Goal: Transaction & Acquisition: Purchase product/service

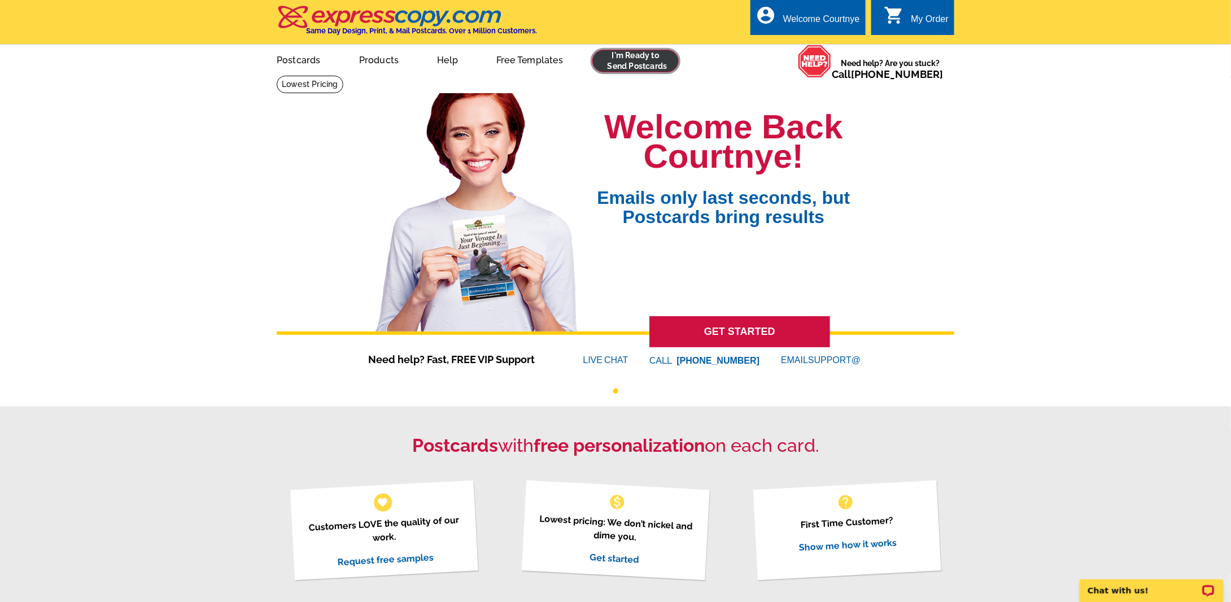
click at [607, 62] on link at bounding box center [636, 61] width 86 height 23
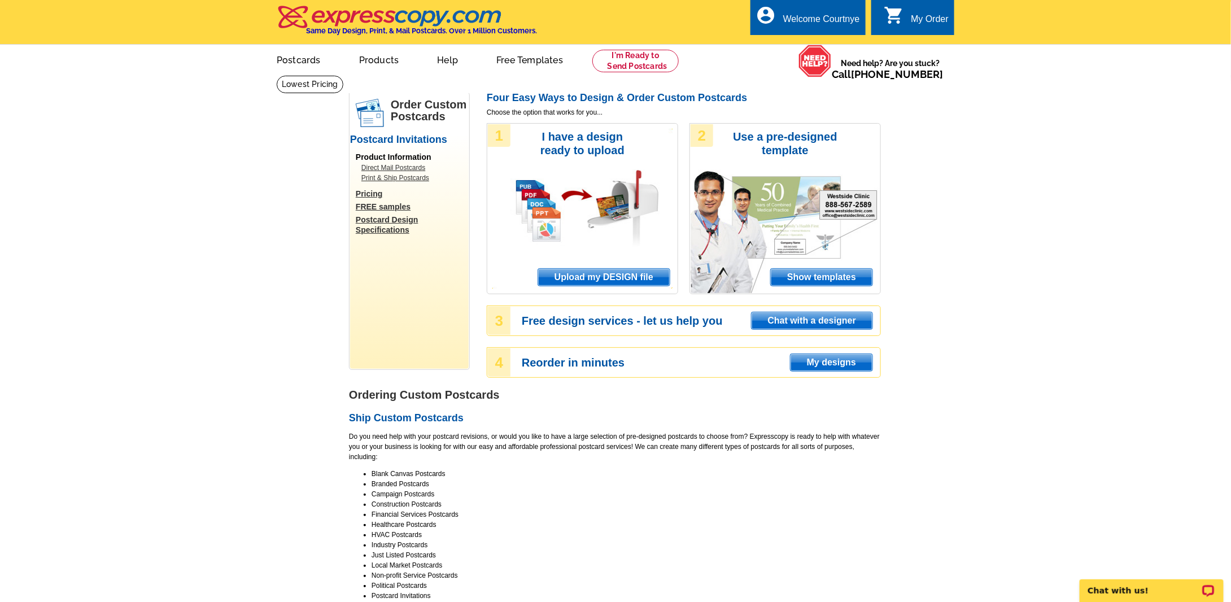
click at [612, 283] on span "Upload my DESIGN file" at bounding box center [604, 277] width 132 height 17
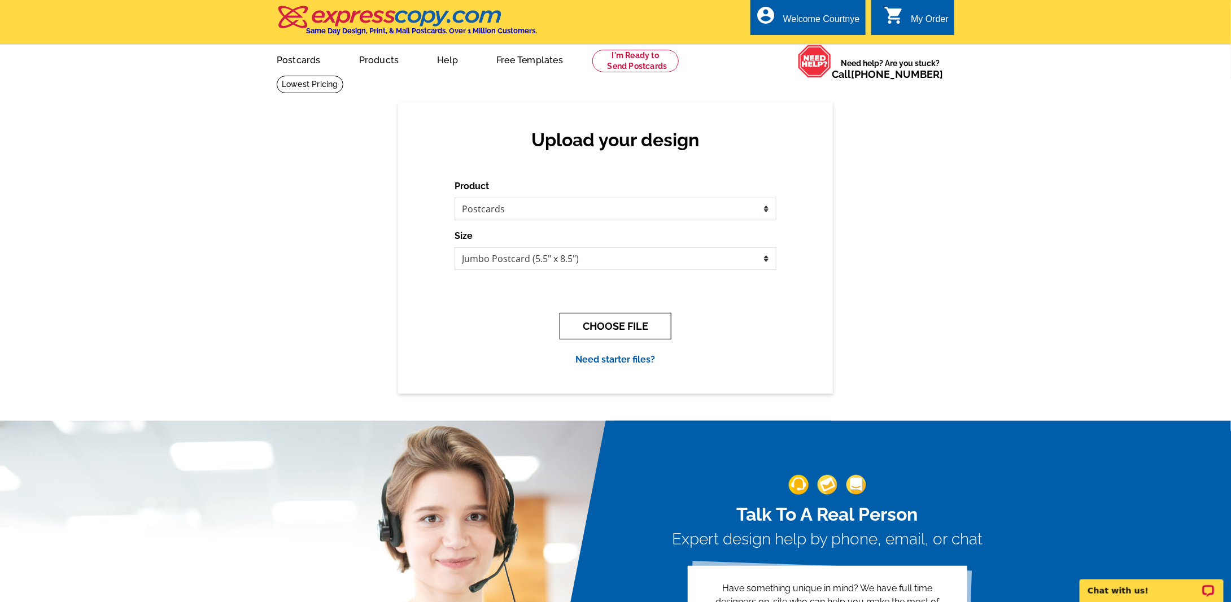
click at [600, 329] on button "CHOOSE FILE" at bounding box center [616, 326] width 112 height 27
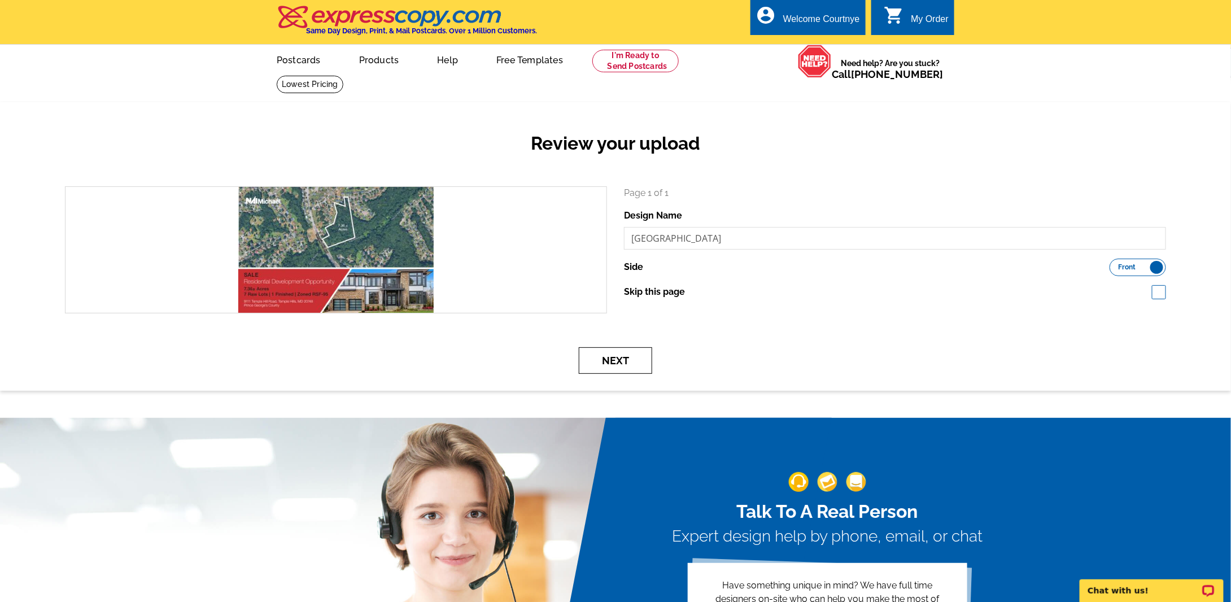
click at [622, 353] on button "Next" at bounding box center [615, 360] width 73 height 27
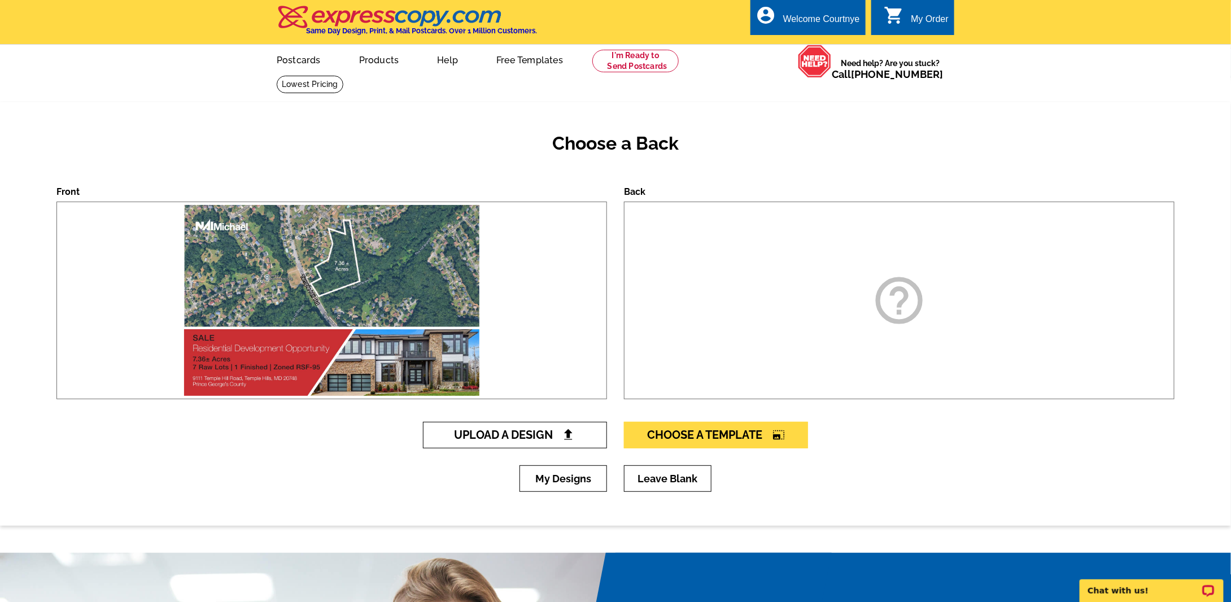
click at [482, 434] on span "Upload A Design" at bounding box center [515, 435] width 121 height 14
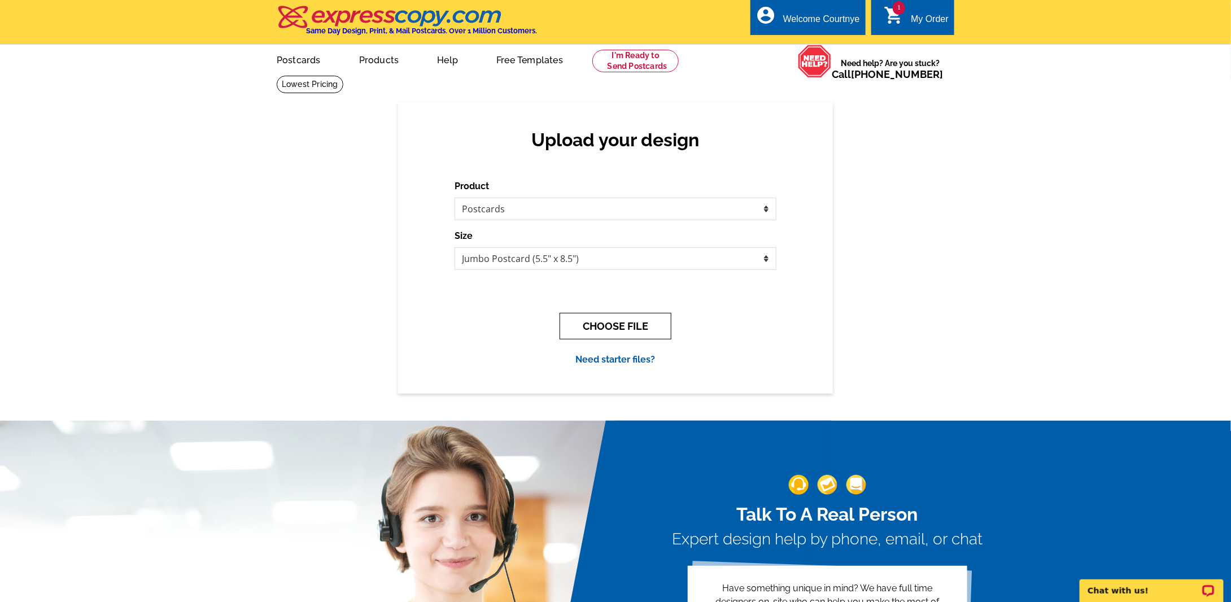
click at [627, 324] on button "CHOOSE FILE" at bounding box center [616, 326] width 112 height 27
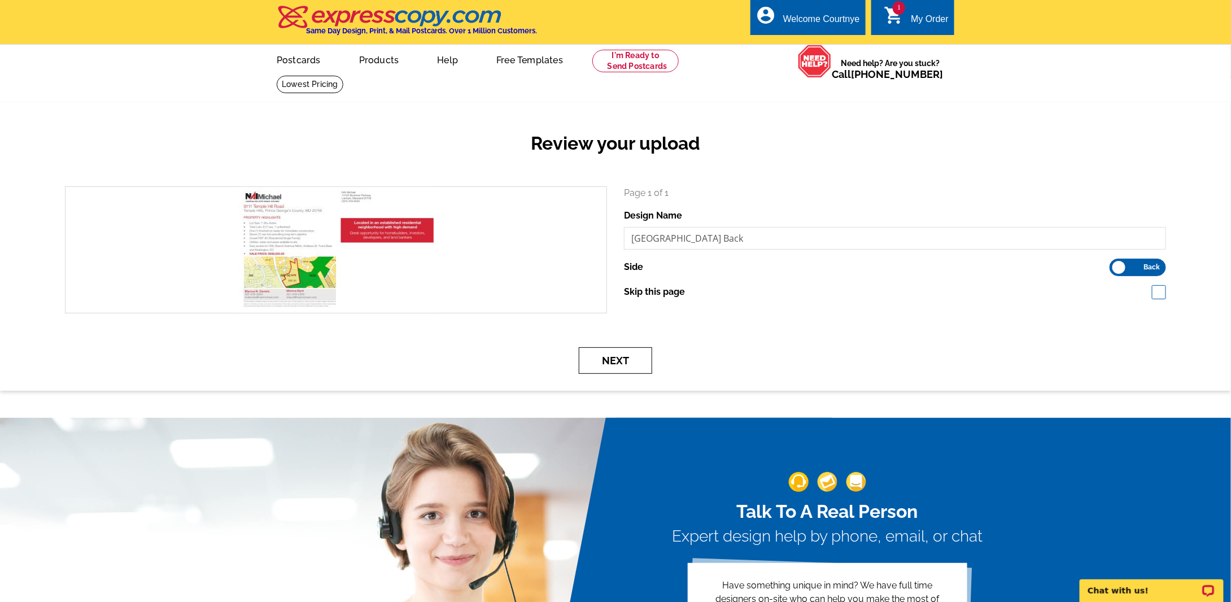
click at [608, 364] on button "Next" at bounding box center [615, 360] width 73 height 27
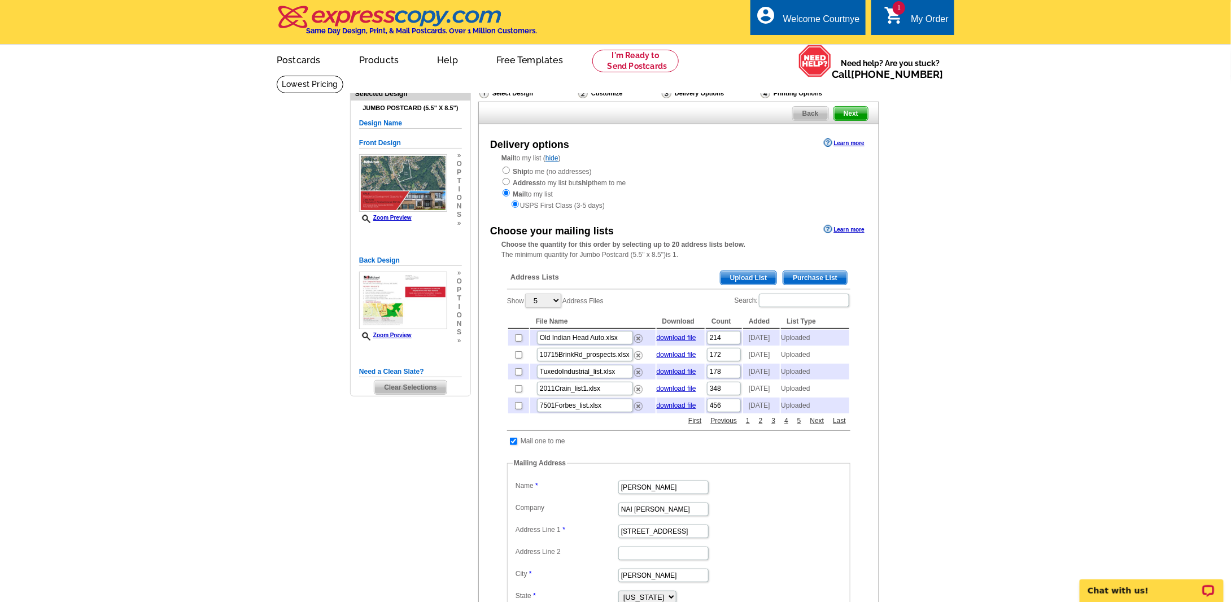
click at [739, 273] on span "Upload List" at bounding box center [749, 278] width 56 height 14
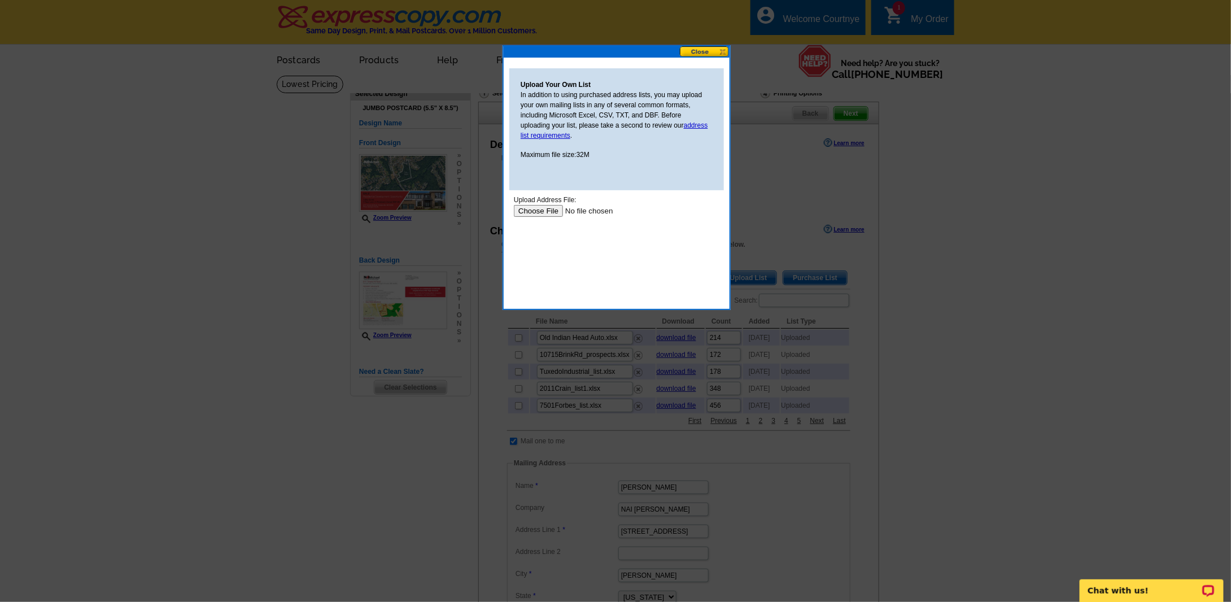
click at [552, 211] on input "file" at bounding box center [584, 210] width 143 height 12
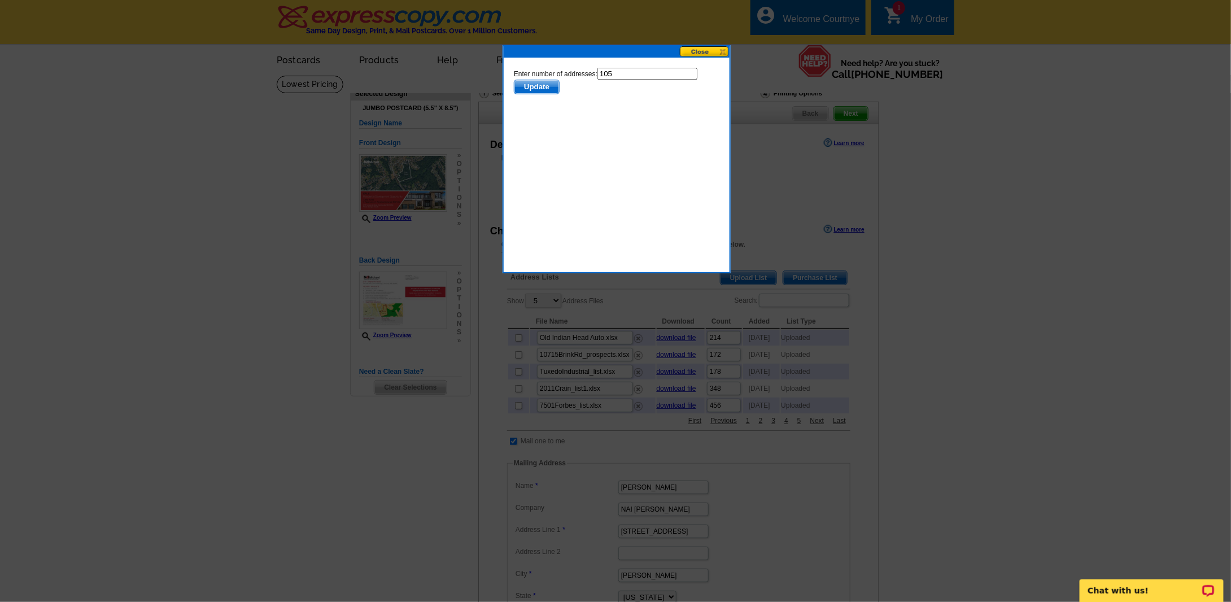
click at [537, 87] on span "Update" at bounding box center [536, 87] width 45 height 14
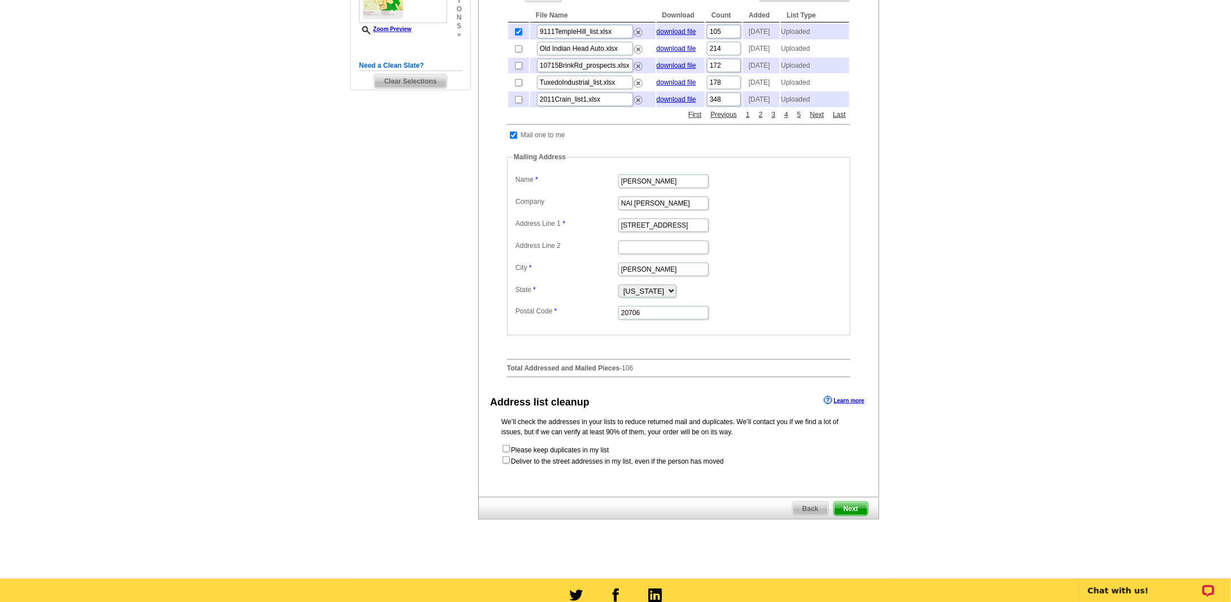
scroll to position [339, 0]
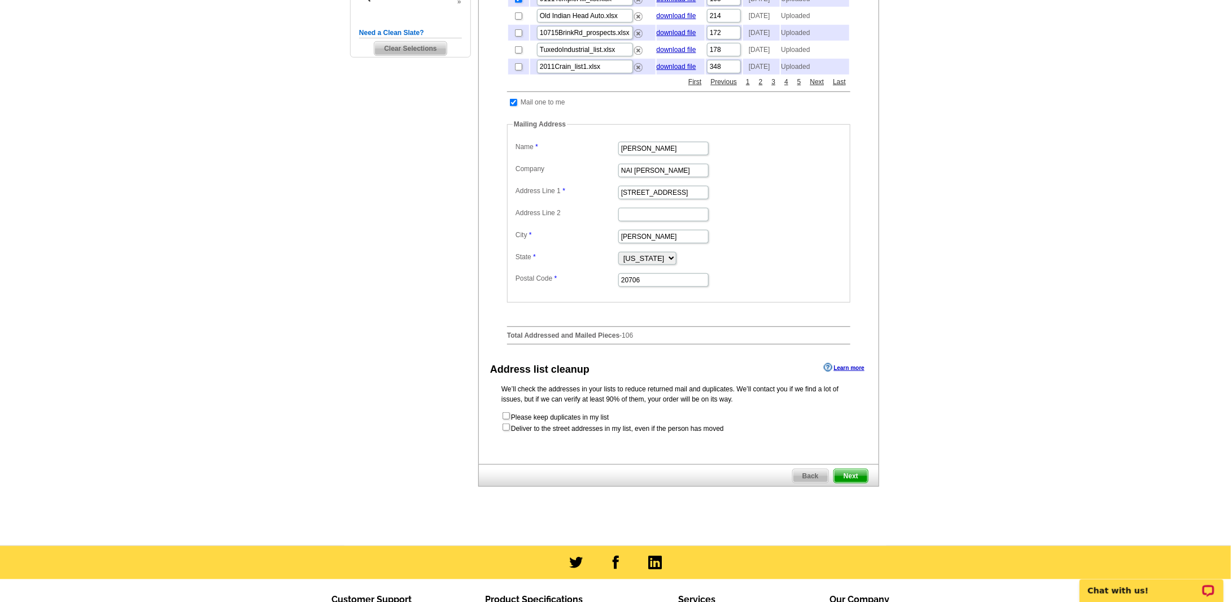
click at [852, 483] on span "Next" at bounding box center [851, 476] width 34 height 14
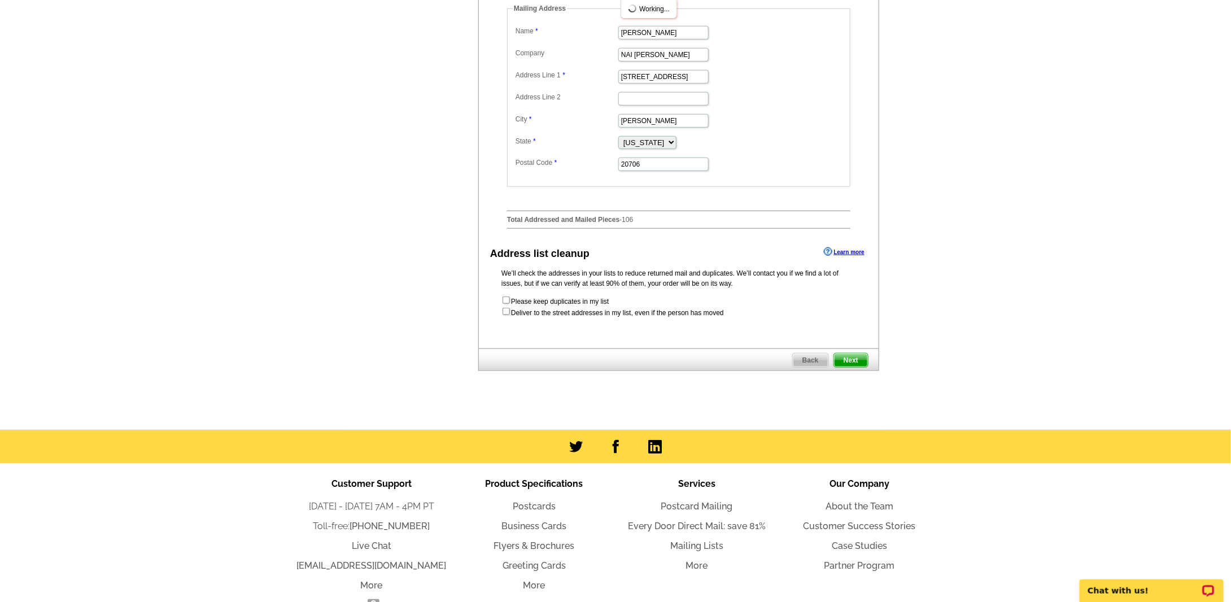
scroll to position [537, 0]
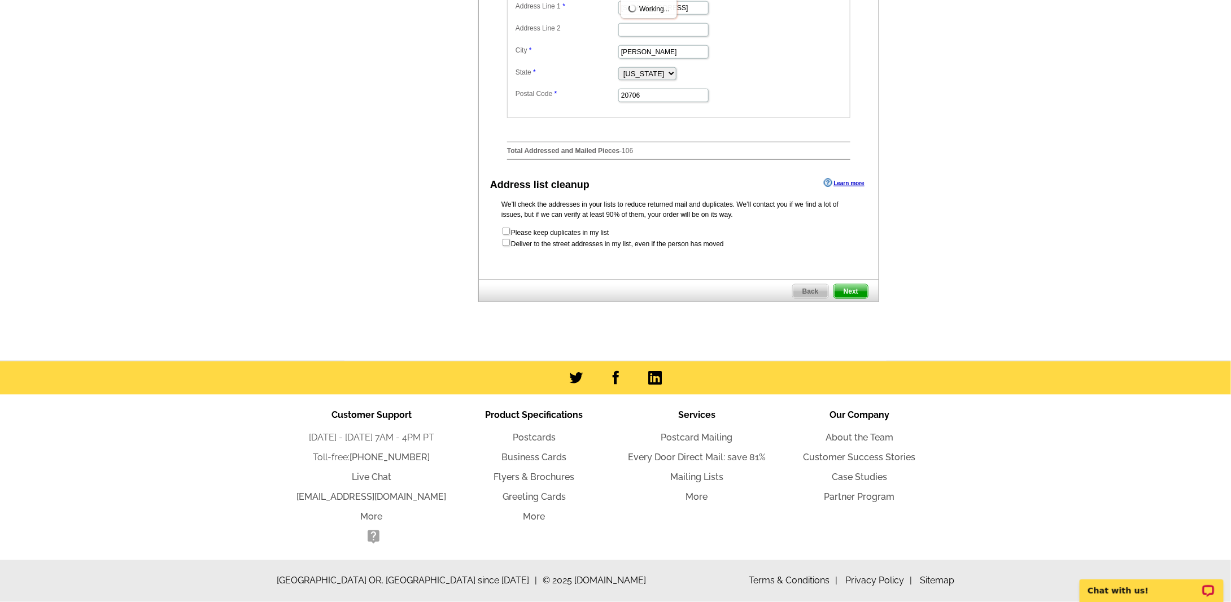
click at [859, 295] on span "Next" at bounding box center [851, 292] width 34 height 14
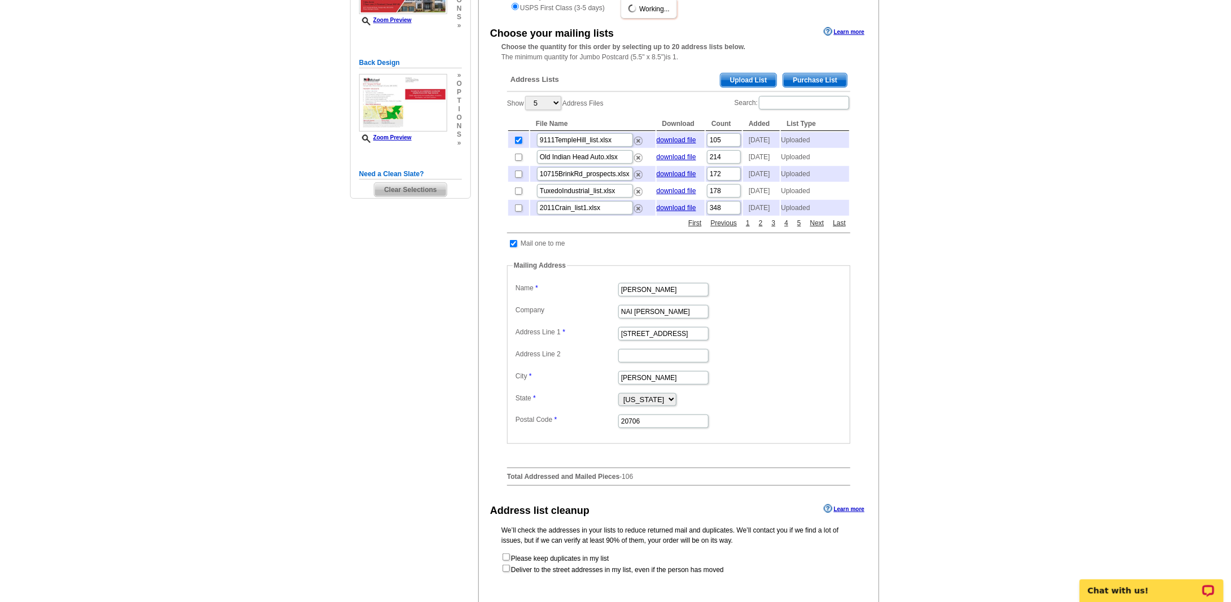
scroll to position [0, 0]
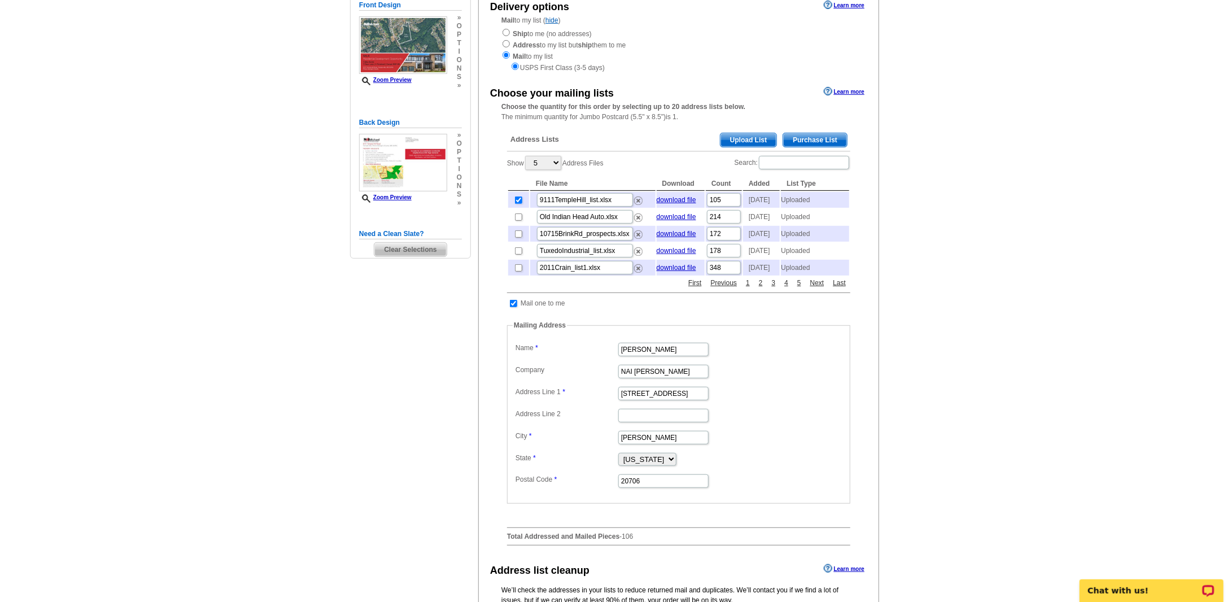
scroll to position [339, 0]
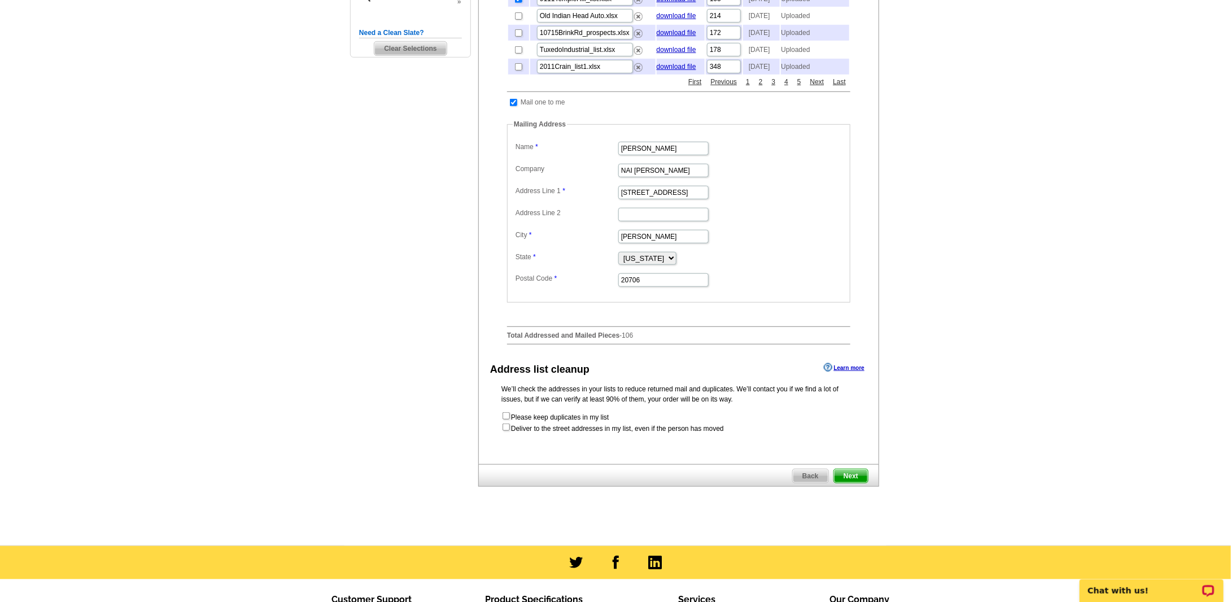
click at [860, 483] on span "Next" at bounding box center [851, 476] width 34 height 14
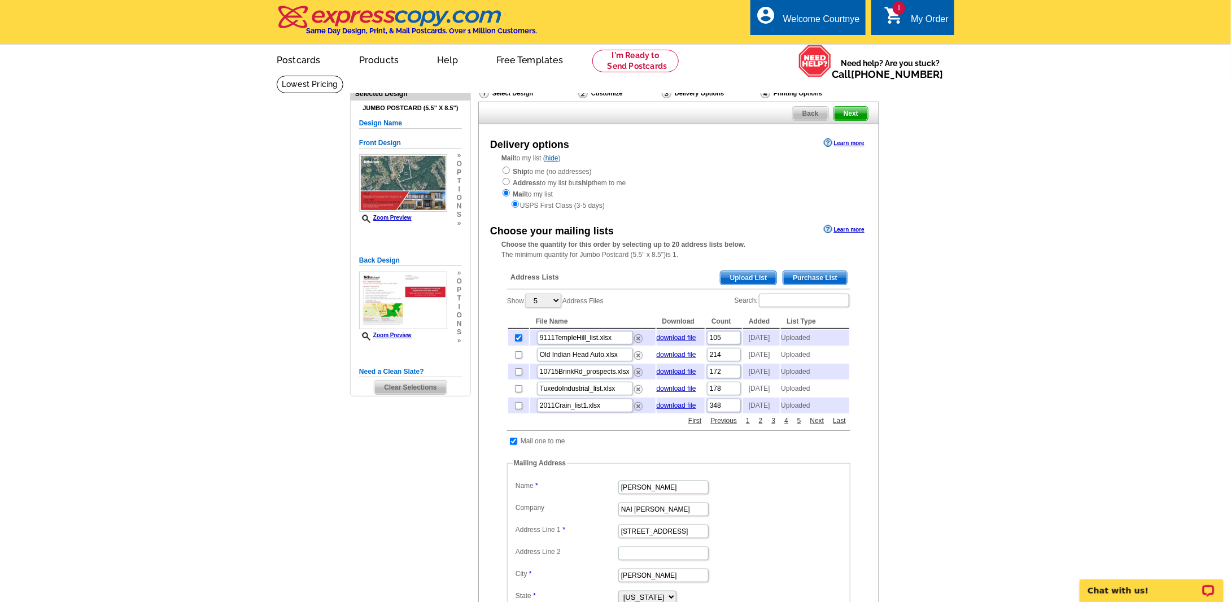
click at [859, 117] on span "Next" at bounding box center [851, 114] width 34 height 14
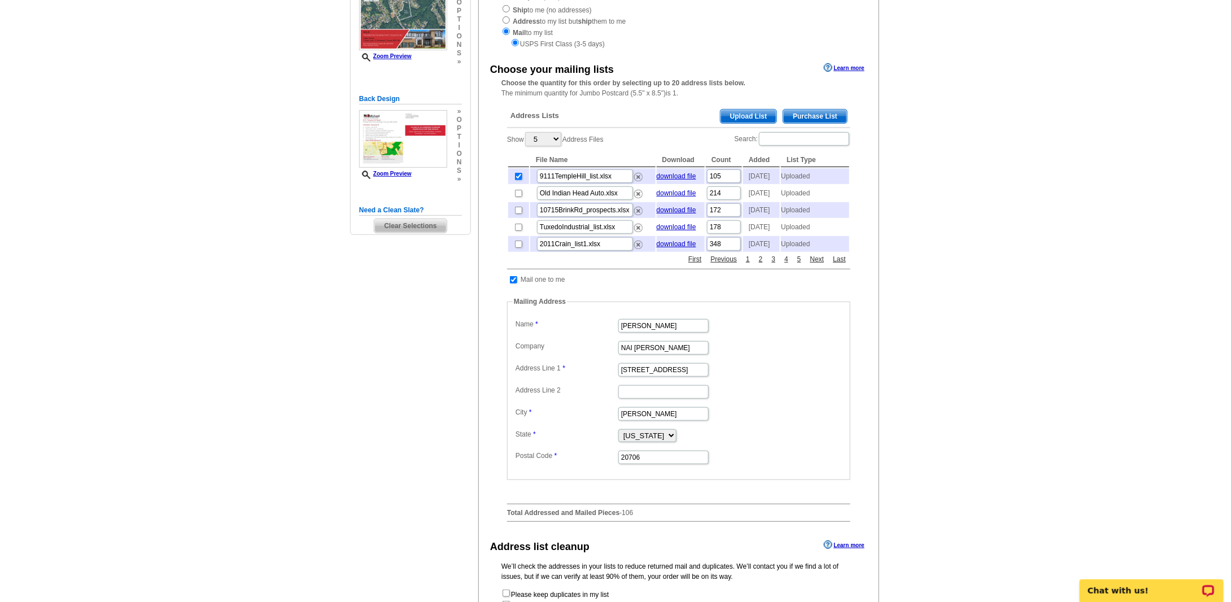
scroll to position [339, 0]
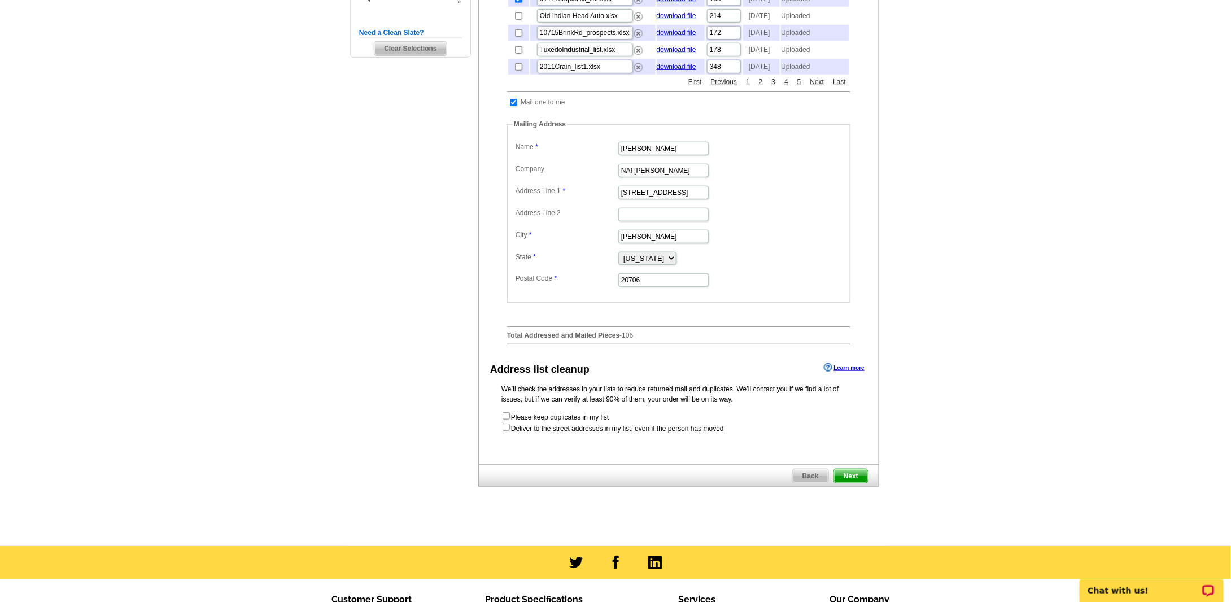
click at [843, 483] on span "Next" at bounding box center [851, 476] width 34 height 14
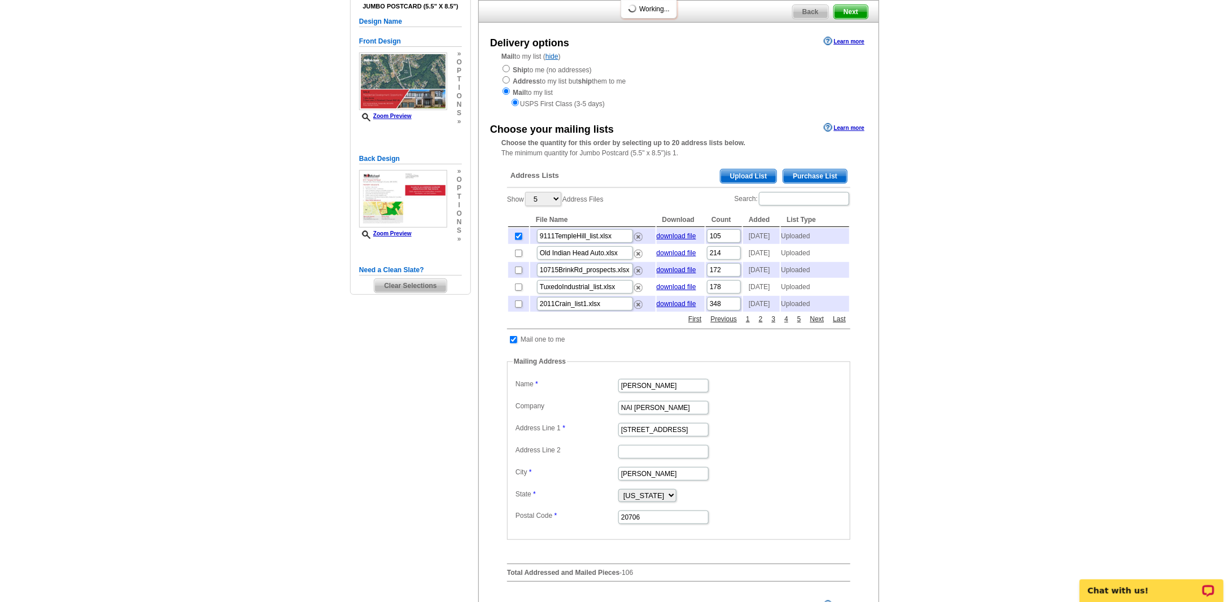
scroll to position [0, 0]
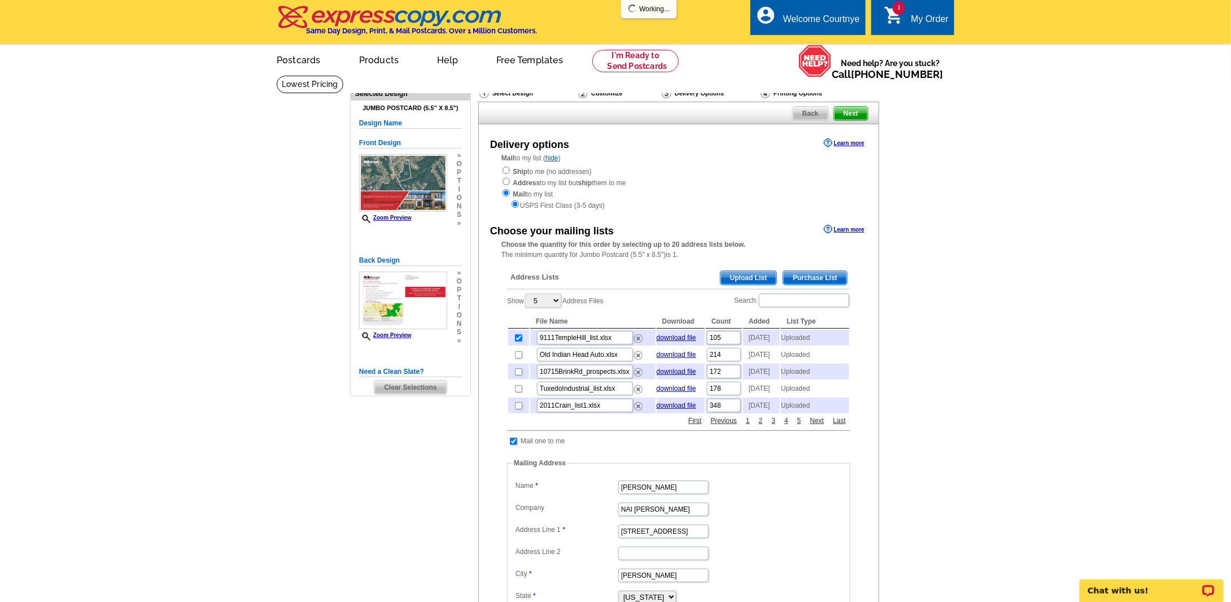
click at [926, 16] on div "My Order" at bounding box center [930, 22] width 38 height 16
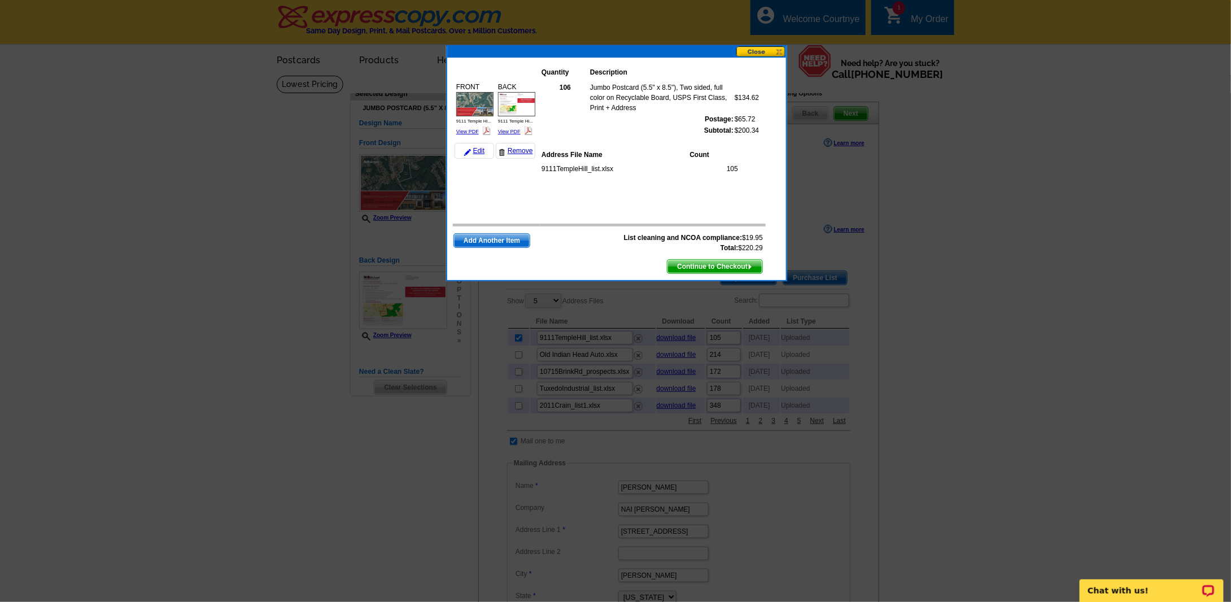
click at [507, 238] on span "Add Another Item" at bounding box center [492, 241] width 76 height 14
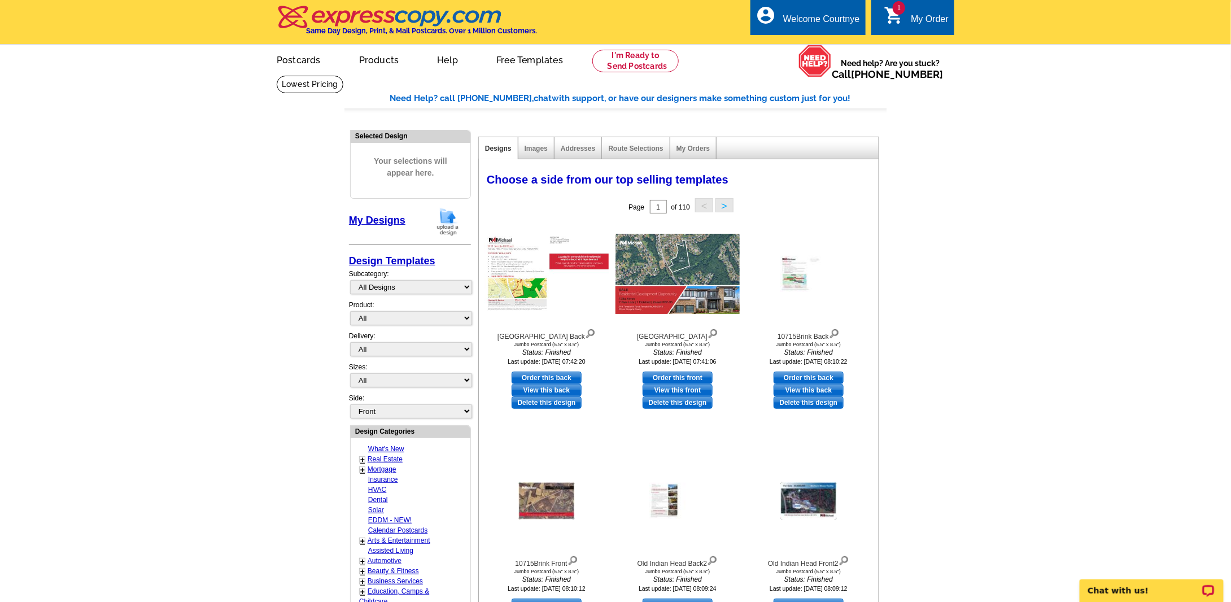
click at [443, 219] on img at bounding box center [447, 221] width 29 height 29
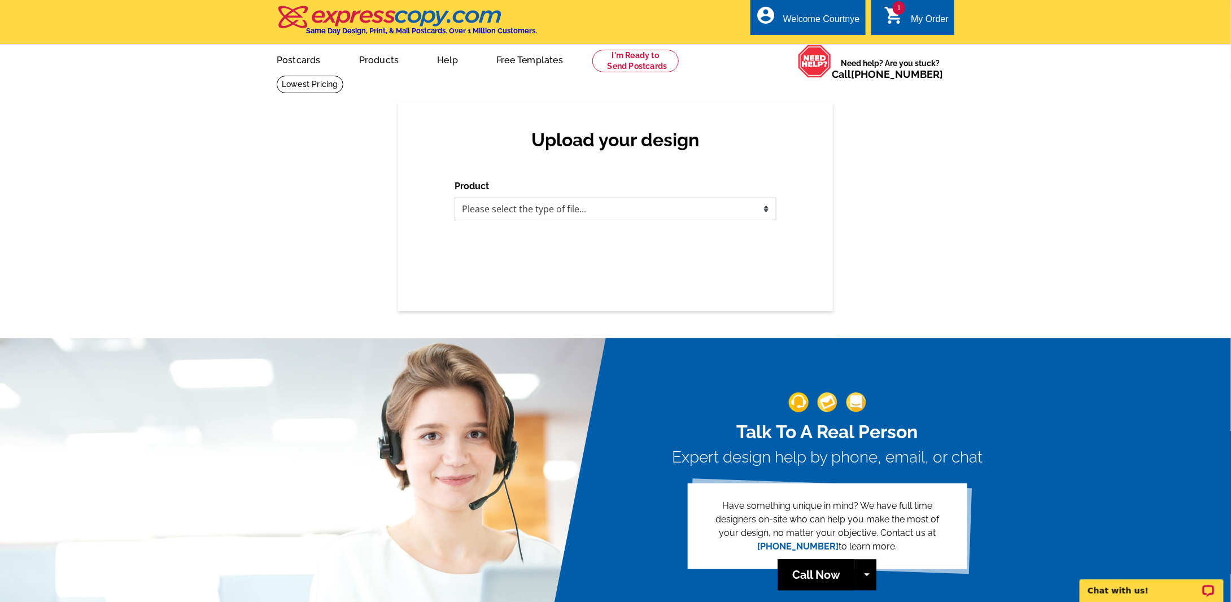
click at [644, 215] on select "Please select the type of file... Postcards Business Cards Letters and flyers G…" at bounding box center [616, 209] width 322 height 23
select select "1"
click at [455, 198] on select "Please select the type of file... Postcards Business Cards Letters and flyers G…" at bounding box center [616, 209] width 322 height 23
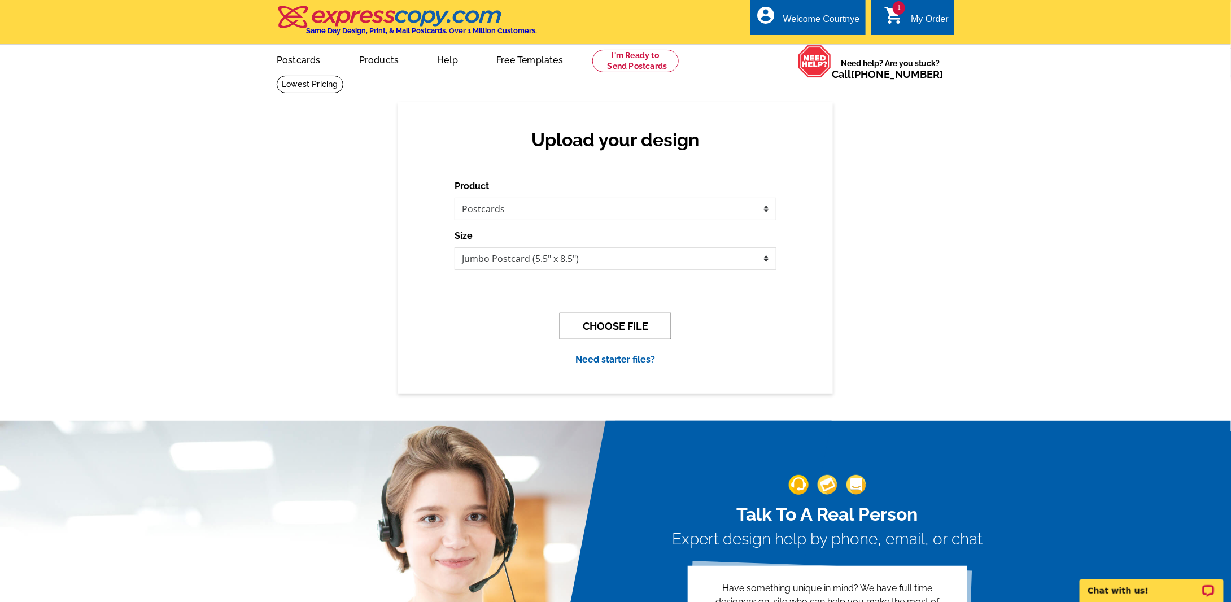
click at [624, 335] on button "CHOOSE FILE" at bounding box center [616, 326] width 112 height 27
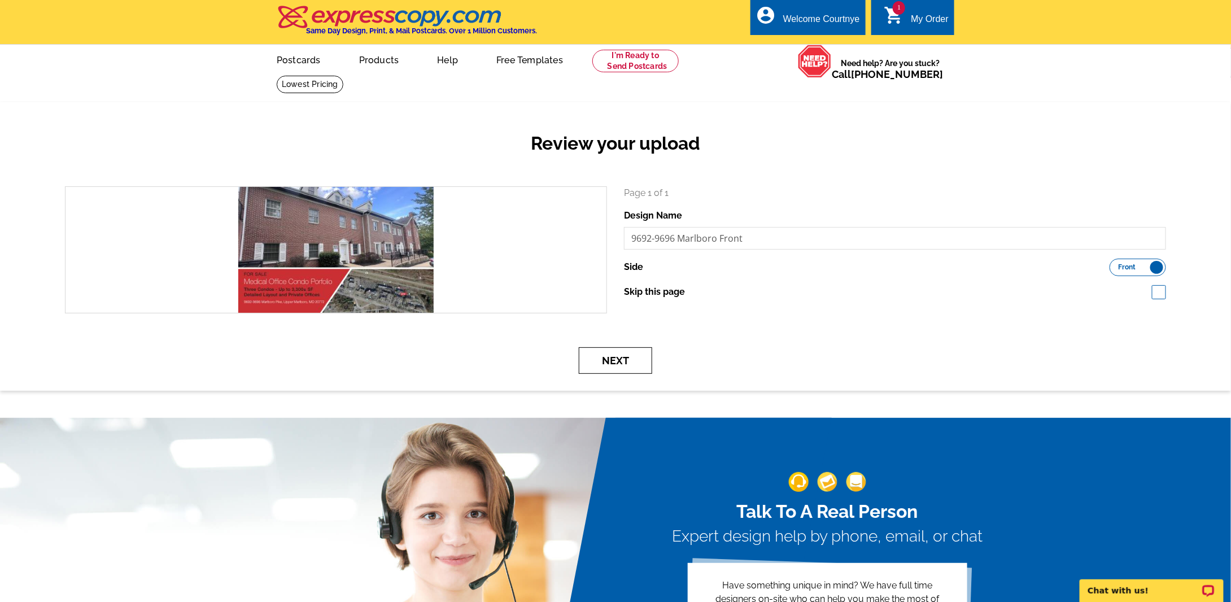
click at [618, 357] on button "Next" at bounding box center [615, 360] width 73 height 27
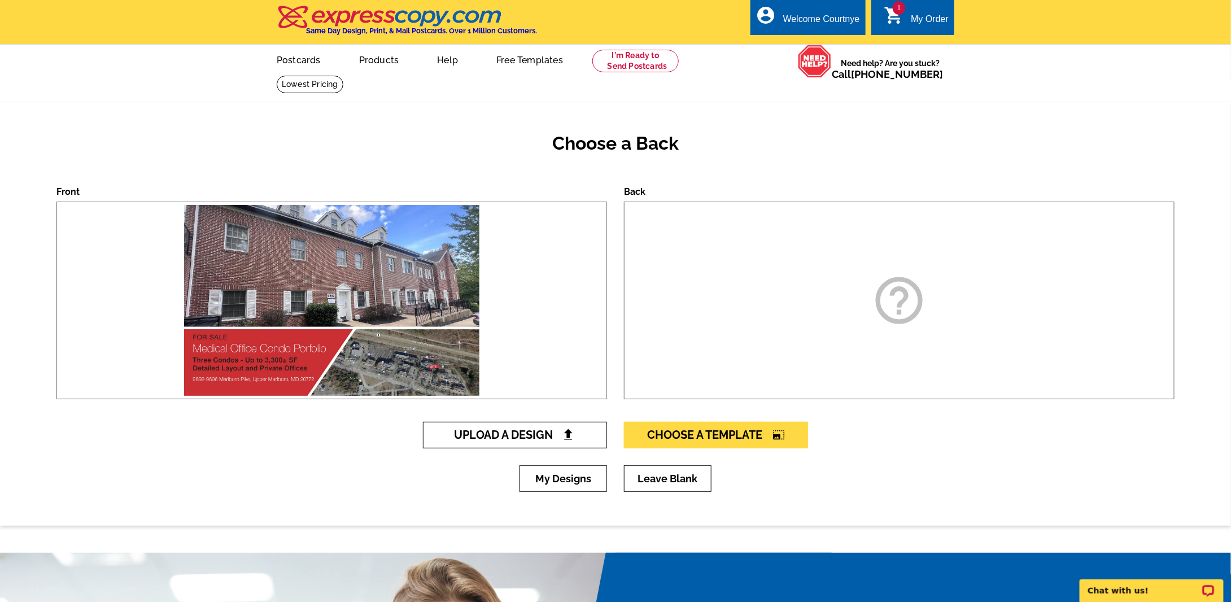
click at [509, 439] on span "Upload A Design" at bounding box center [515, 435] width 121 height 14
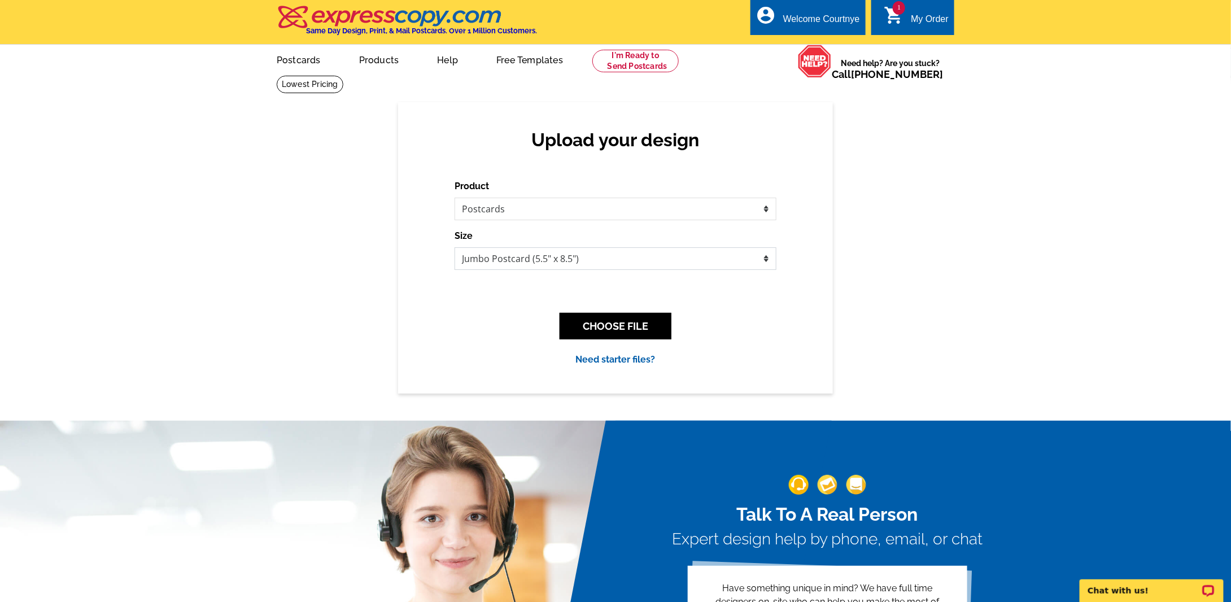
click at [620, 260] on select "Jumbo Postcard (5.5" x 8.5") Regular Postcard (4.25" x 5.6") Panoramic Postcard…" at bounding box center [616, 258] width 322 height 23
click at [619, 319] on button "CHOOSE FILE" at bounding box center [616, 326] width 112 height 27
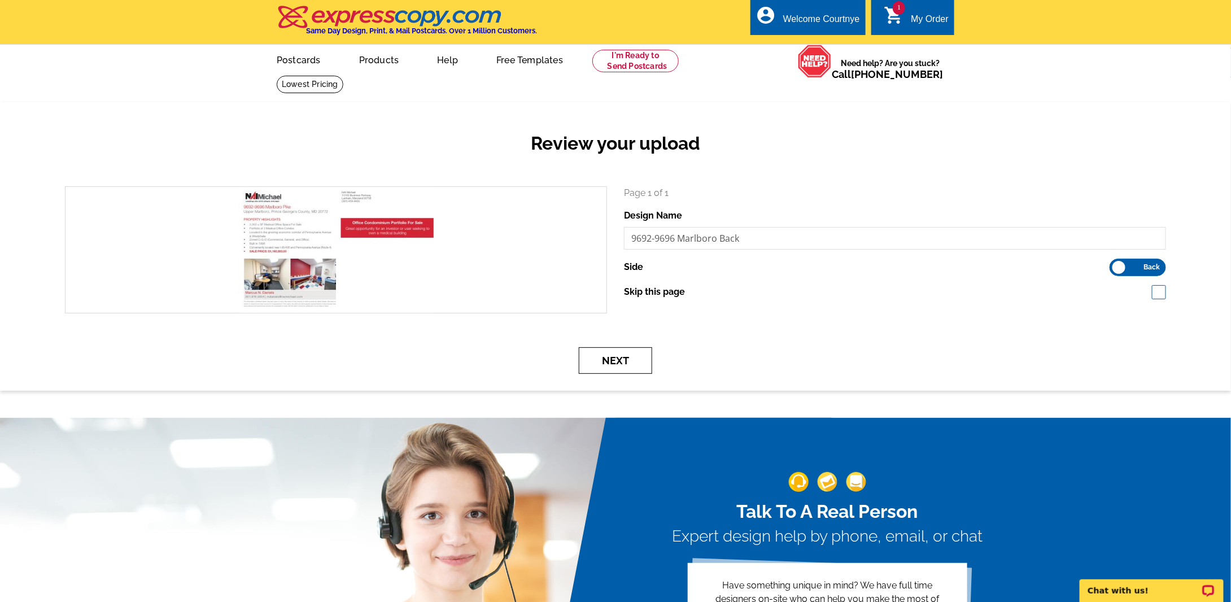
click at [614, 362] on button "Next" at bounding box center [615, 360] width 73 height 27
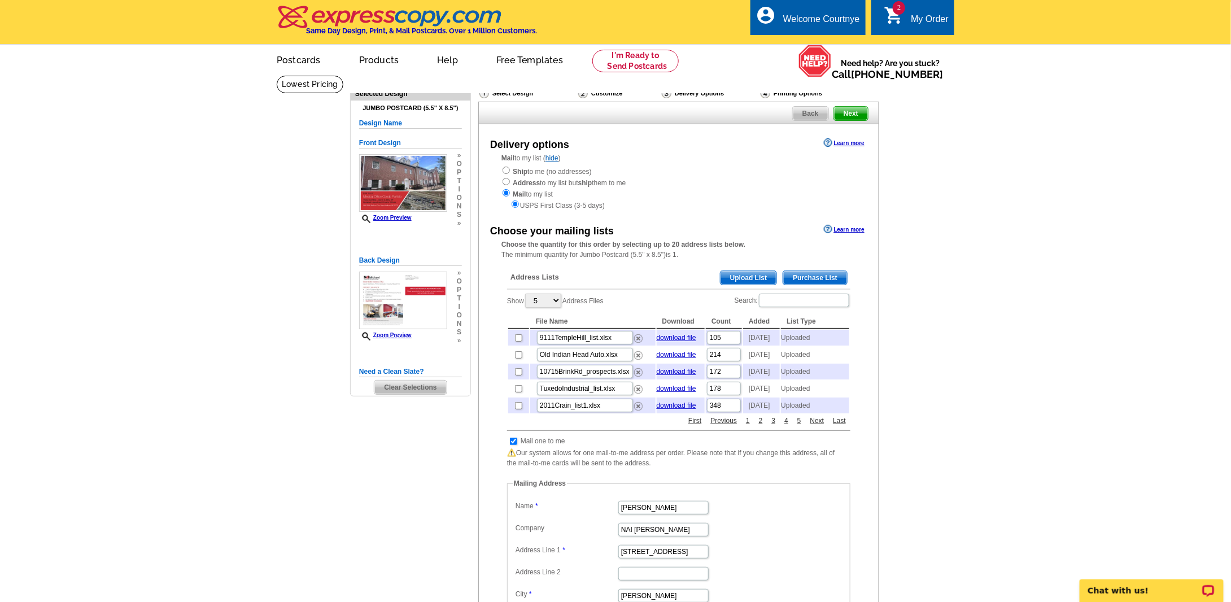
click at [748, 280] on span "Upload List" at bounding box center [749, 278] width 56 height 14
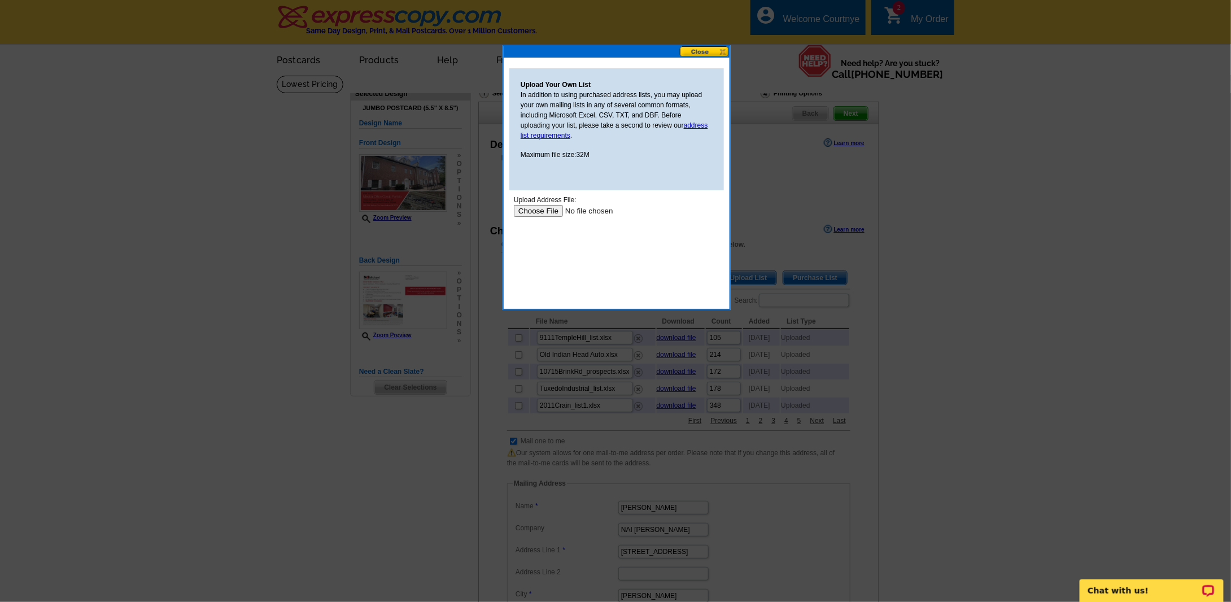
click at [543, 210] on input "file" at bounding box center [584, 210] width 143 height 12
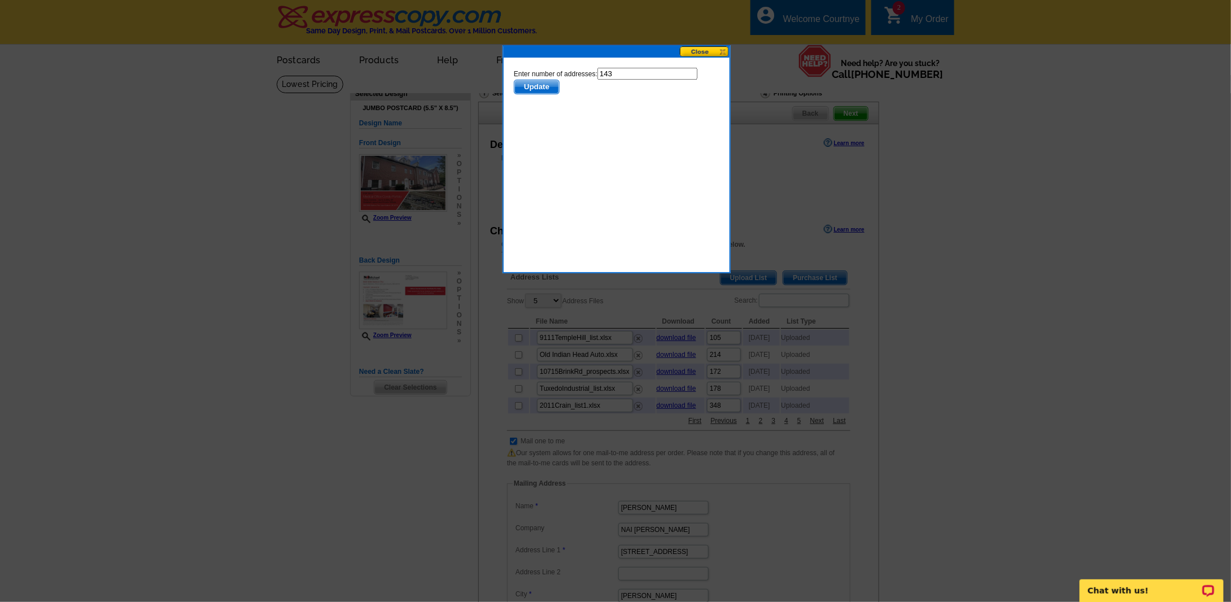
click at [530, 84] on span "Update" at bounding box center [536, 87] width 45 height 14
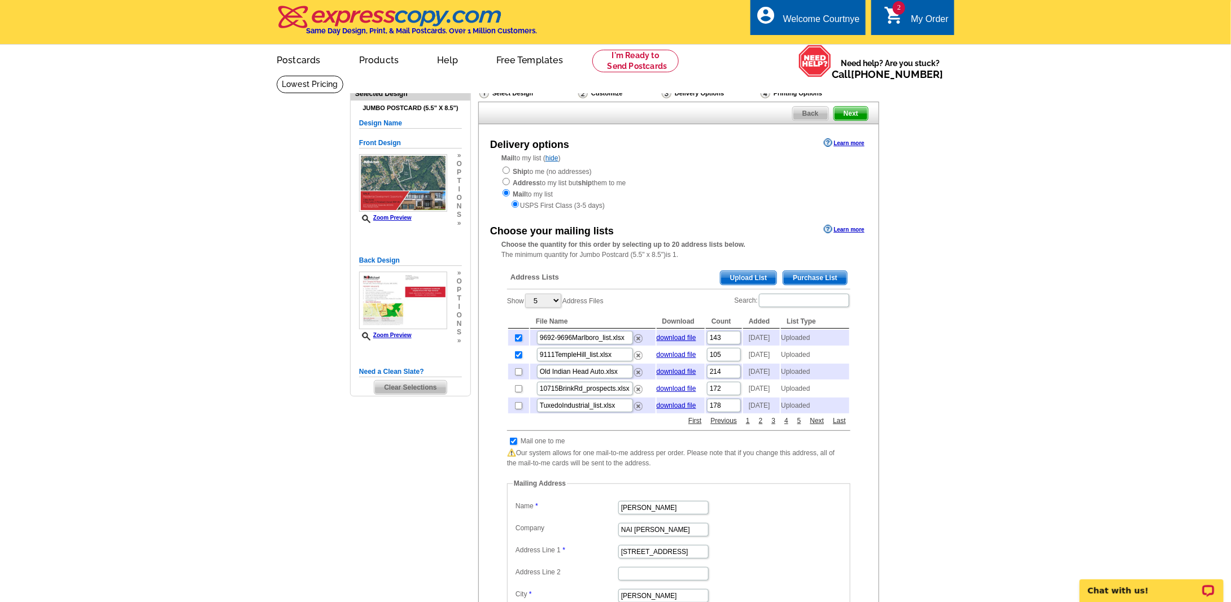
click at [918, 21] on div "My Order" at bounding box center [930, 22] width 38 height 16
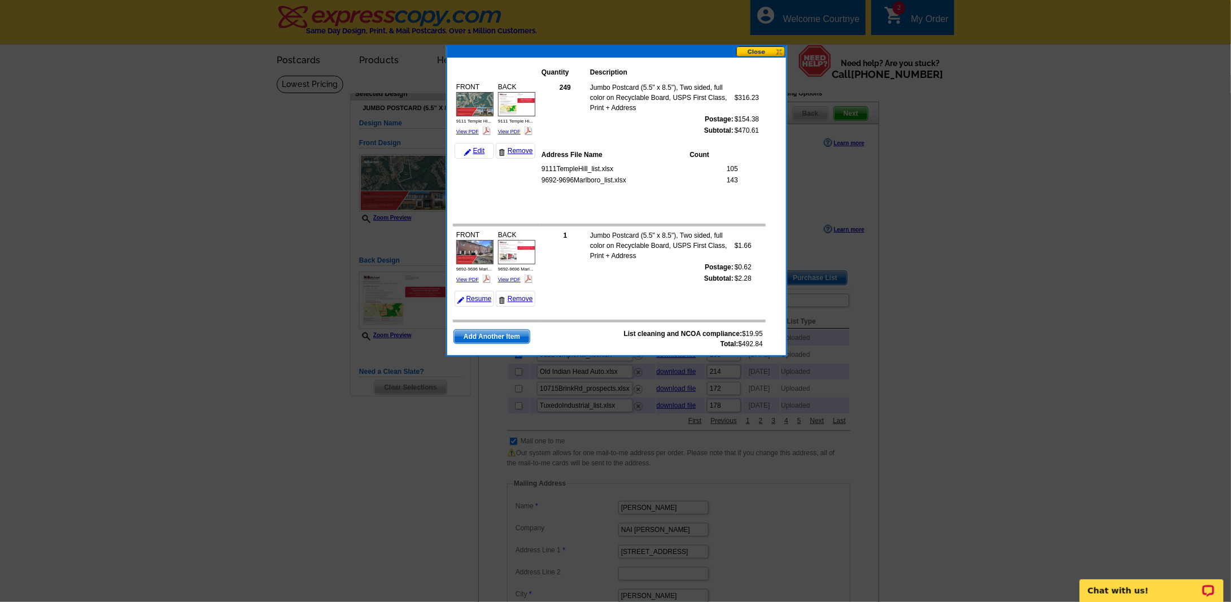
click at [780, 51] on button at bounding box center [762, 51] width 50 height 11
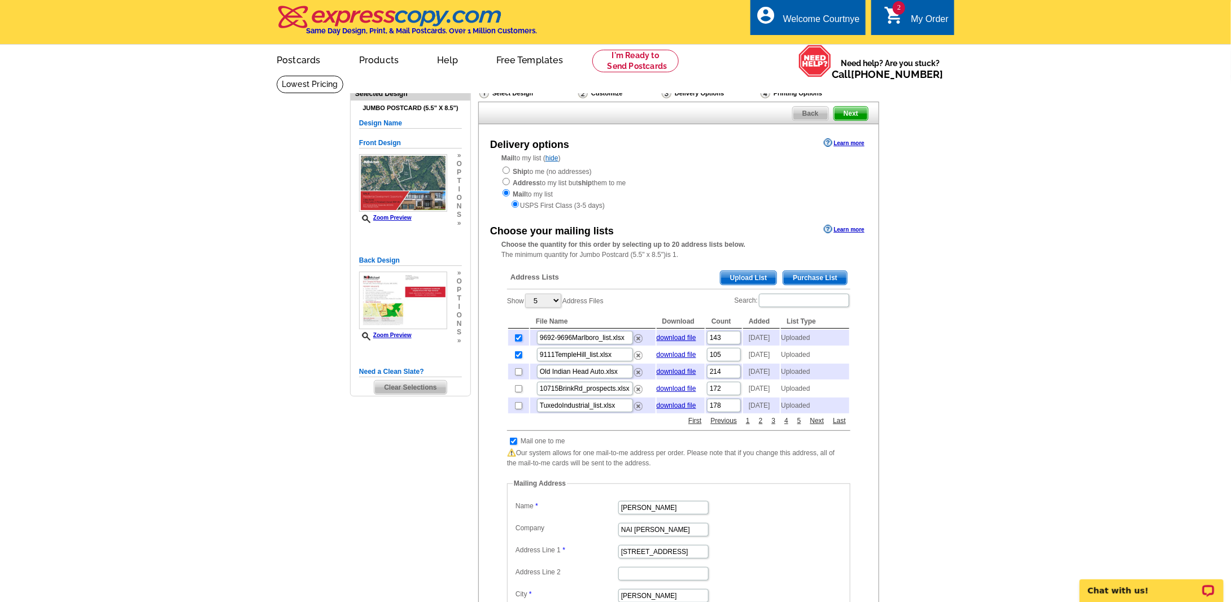
click at [515, 337] on input "checkbox" at bounding box center [518, 337] width 7 height 7
checkbox input "false"
click at [852, 112] on span "Next" at bounding box center [851, 114] width 34 height 14
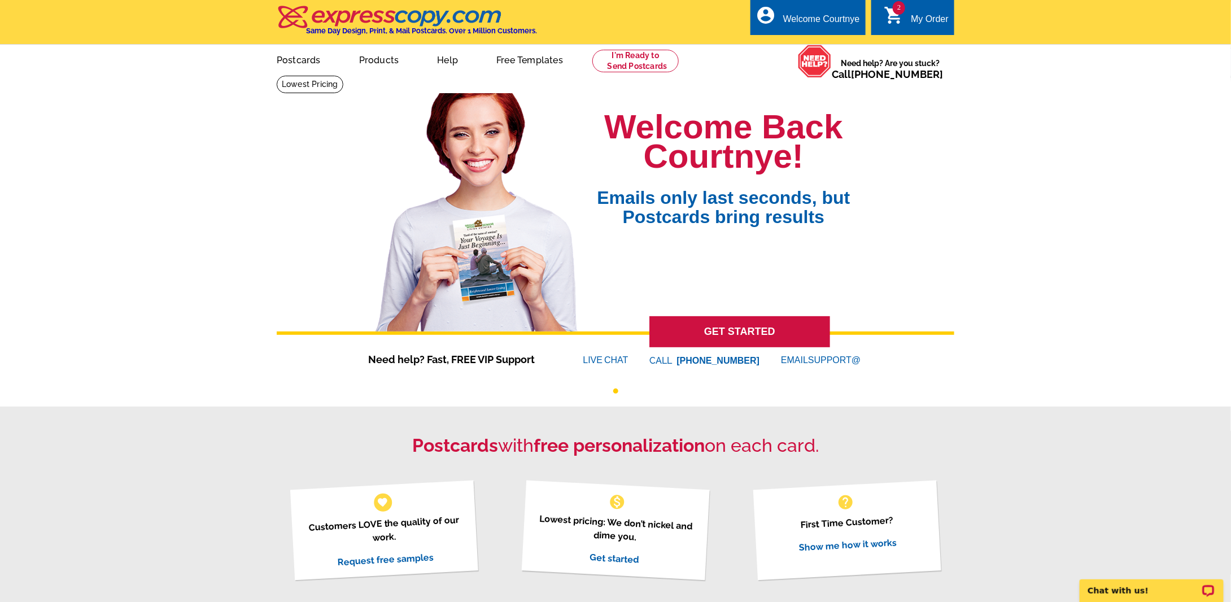
click at [941, 20] on div "My Order" at bounding box center [930, 22] width 38 height 16
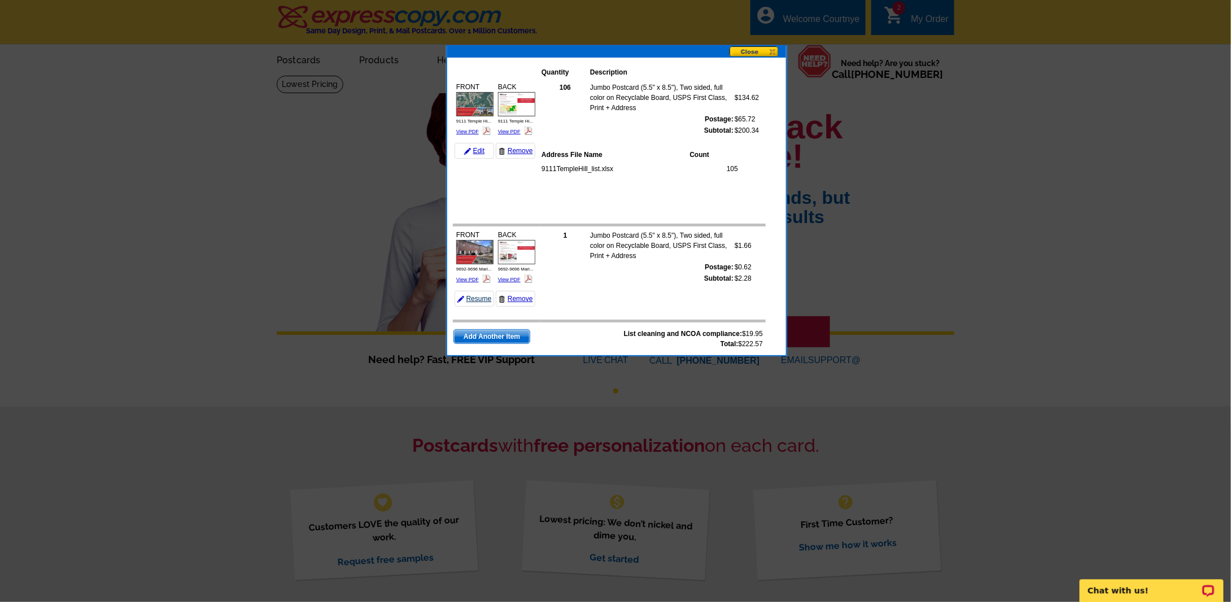
click at [476, 298] on link "Resume" at bounding box center [475, 299] width 40 height 16
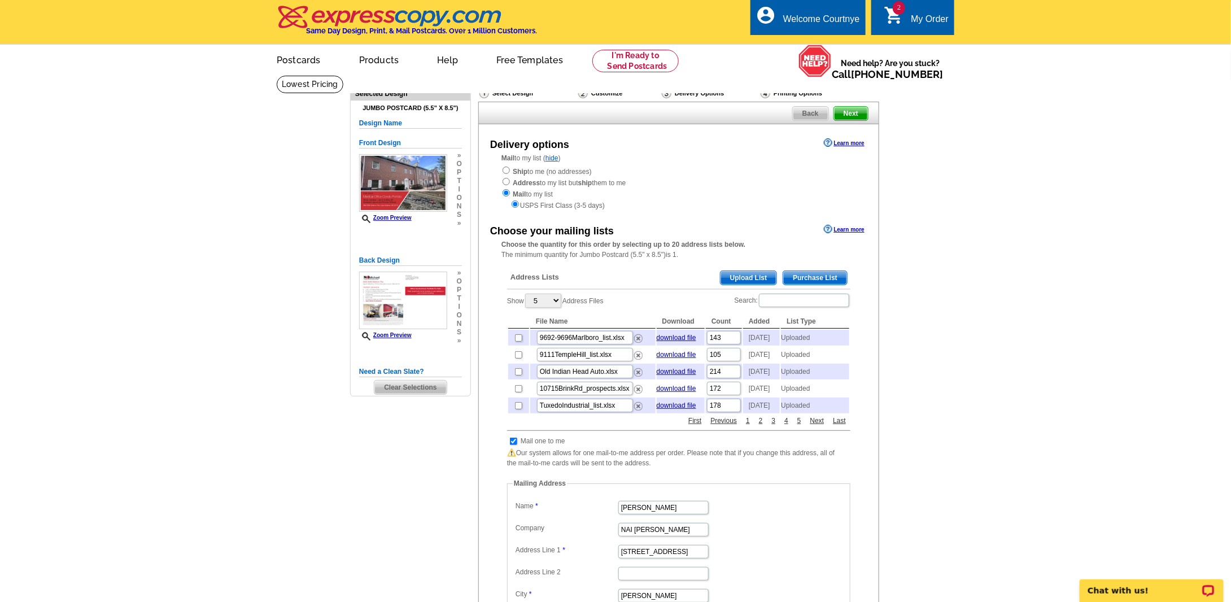
click at [516, 341] on input "checkbox" at bounding box center [518, 337] width 7 height 7
checkbox input "true"
click at [847, 115] on span "Next" at bounding box center [851, 114] width 34 height 14
click at [864, 115] on span "Next" at bounding box center [851, 114] width 34 height 14
click at [932, 14] on div "My Order" at bounding box center [930, 22] width 38 height 16
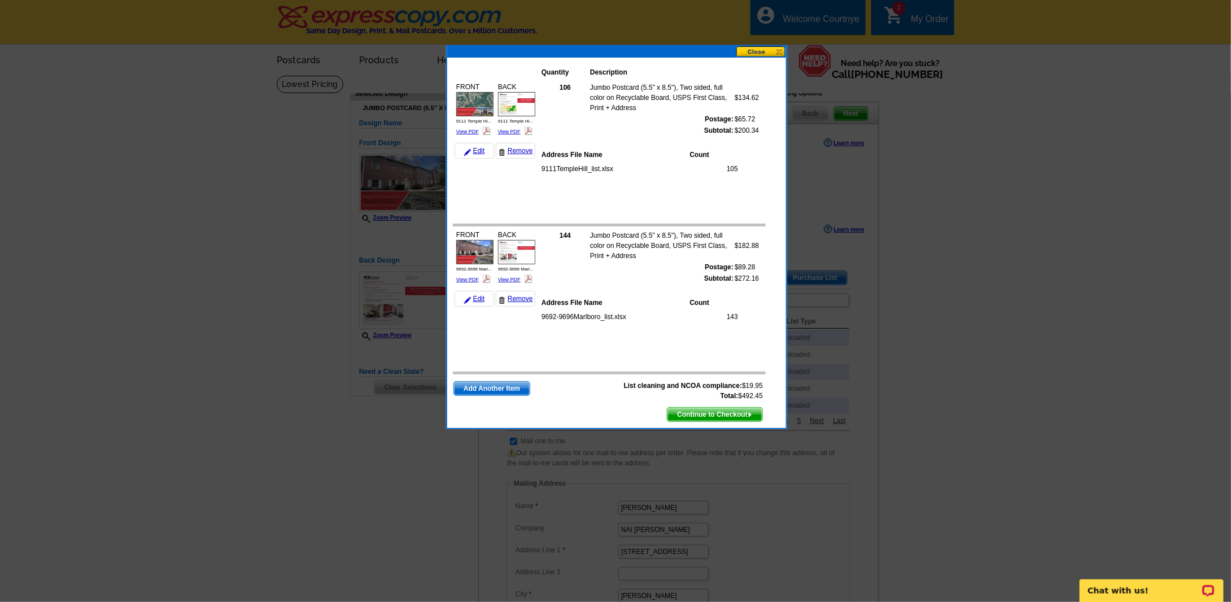
click at [739, 414] on span "Continue to Checkout" at bounding box center [715, 415] width 95 height 14
click at [716, 410] on span "Continue to Checkout" at bounding box center [715, 415] width 95 height 14
click at [700, 413] on span "Continue to Checkout" at bounding box center [715, 415] width 95 height 14
click at [778, 53] on button at bounding box center [762, 51] width 50 height 11
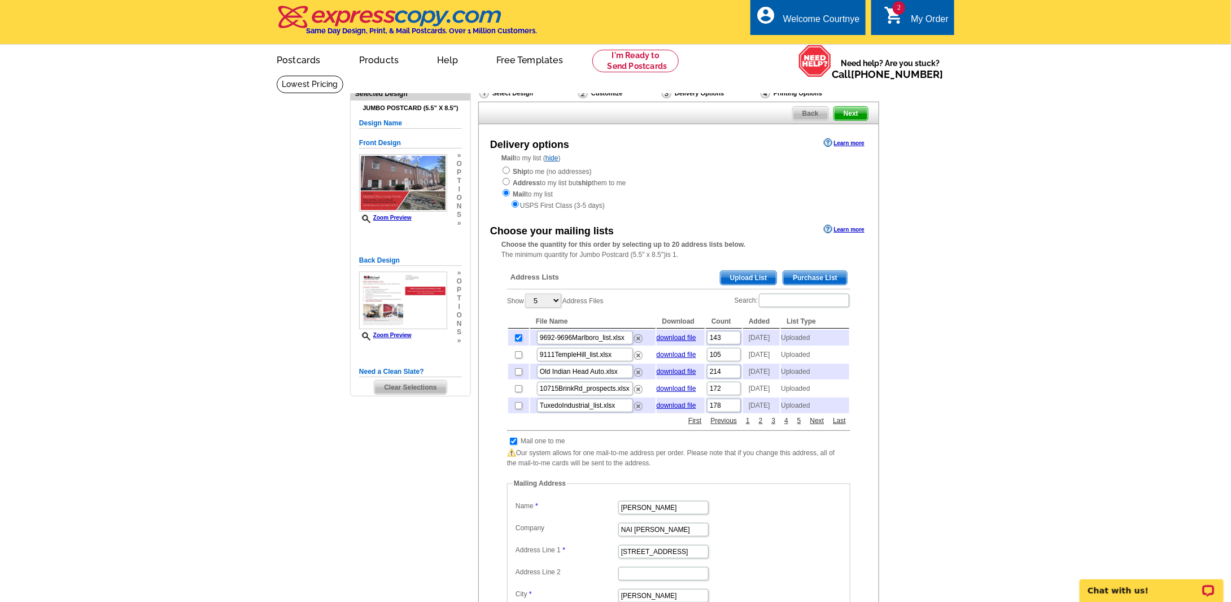
click at [937, 18] on div "My Order" at bounding box center [930, 22] width 38 height 16
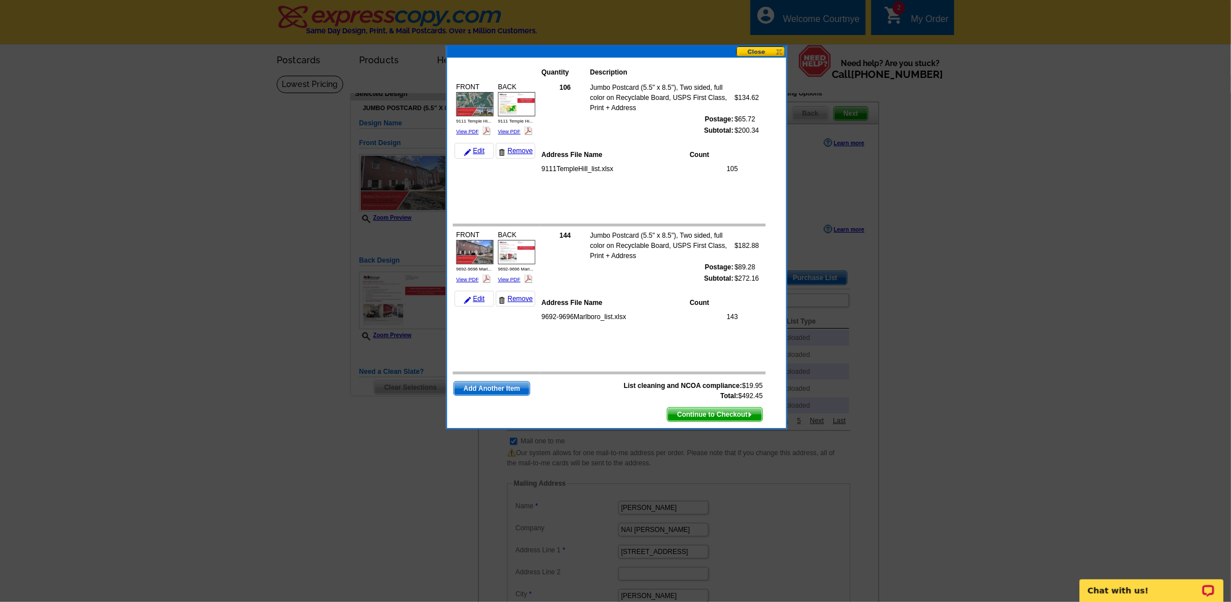
click at [708, 410] on span "Continue to Checkout" at bounding box center [715, 415] width 95 height 14
click at [782, 49] on button at bounding box center [762, 51] width 50 height 11
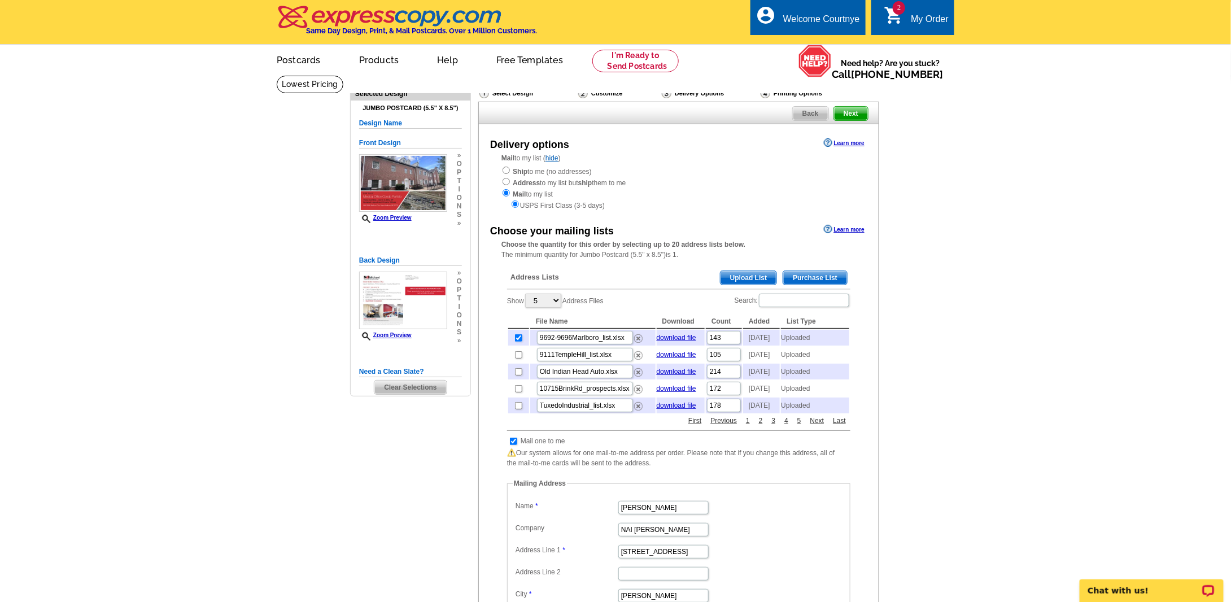
click at [398, 18] on img at bounding box center [390, 17] width 227 height 24
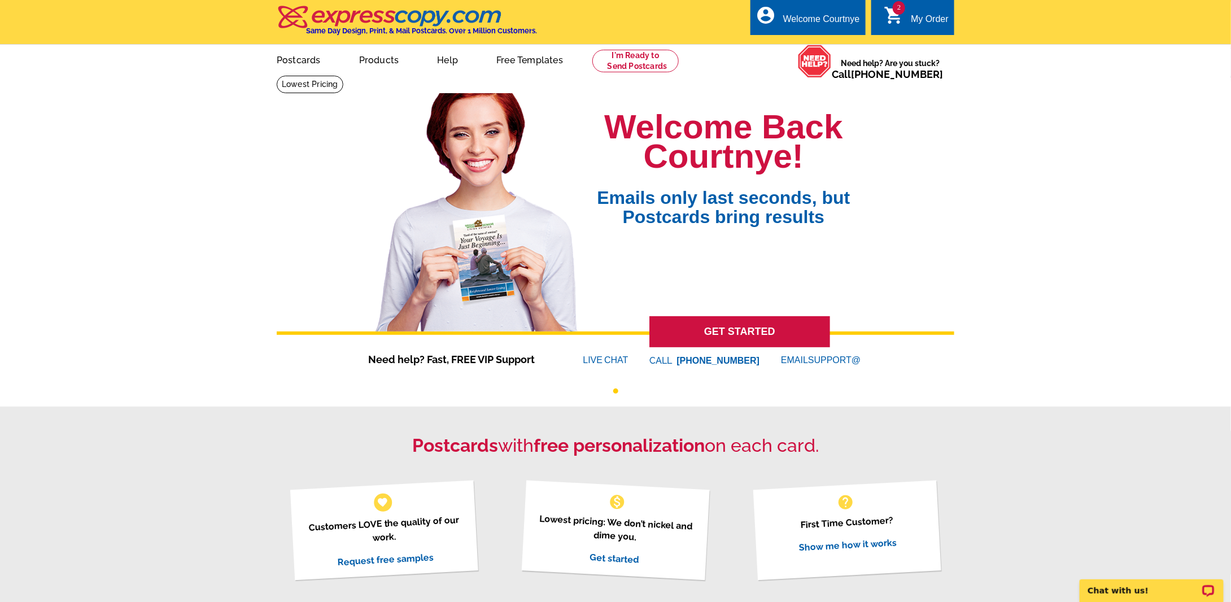
click at [938, 20] on div "My Order" at bounding box center [930, 22] width 38 height 16
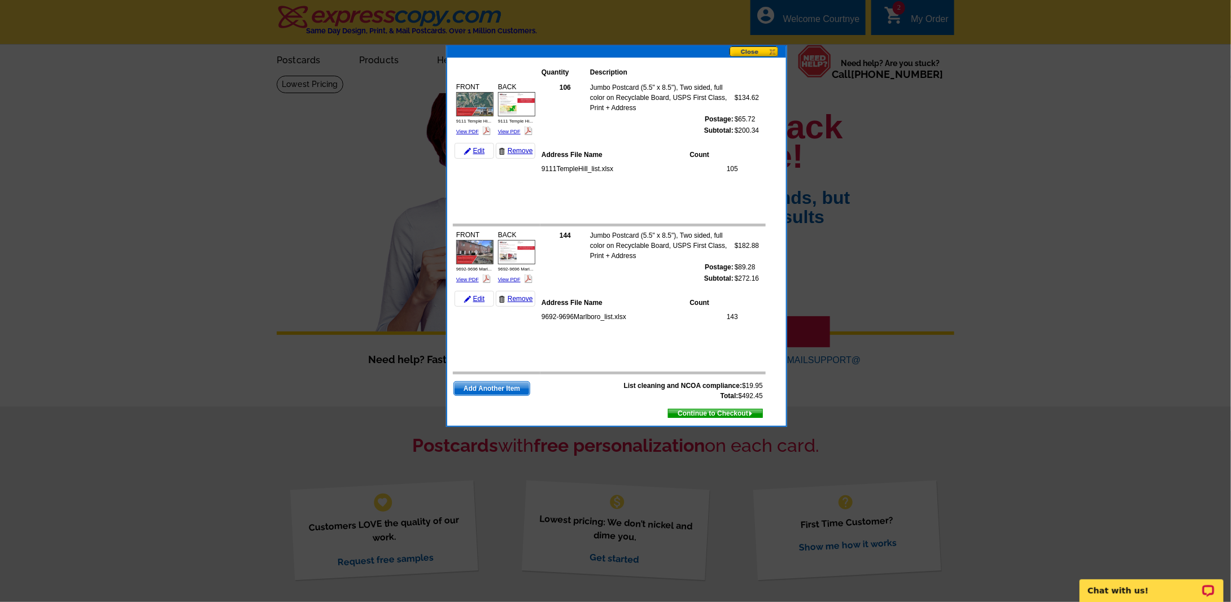
click at [702, 413] on span "Continue to Checkout" at bounding box center [716, 413] width 94 height 12
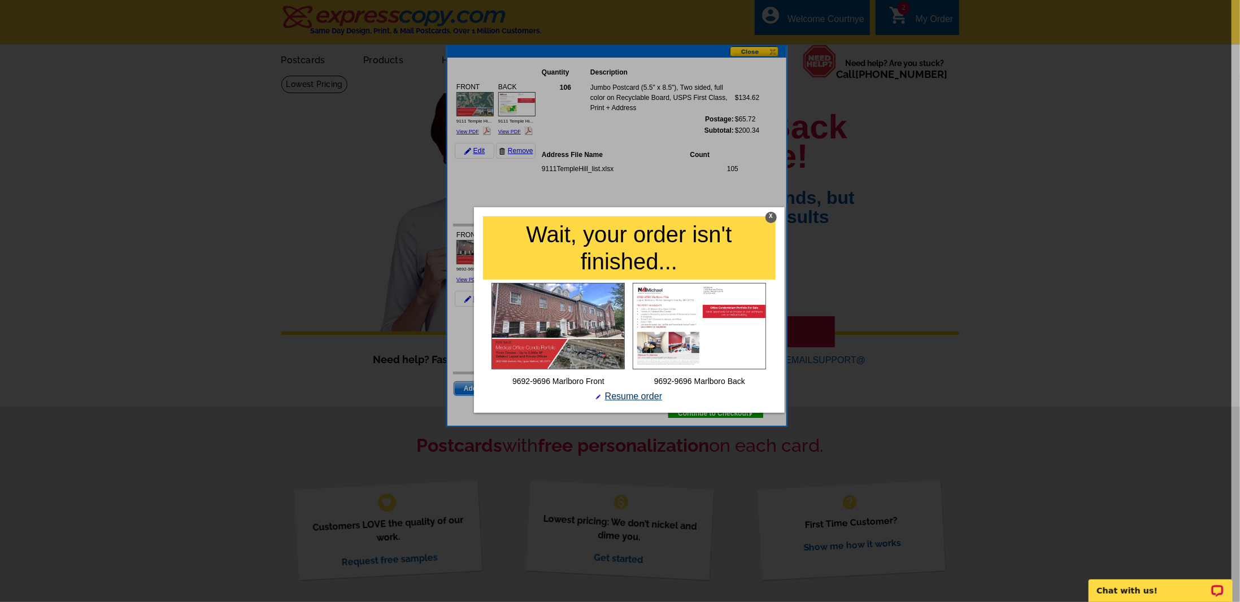
click at [626, 397] on link "Resume order" at bounding box center [629, 396] width 68 height 14
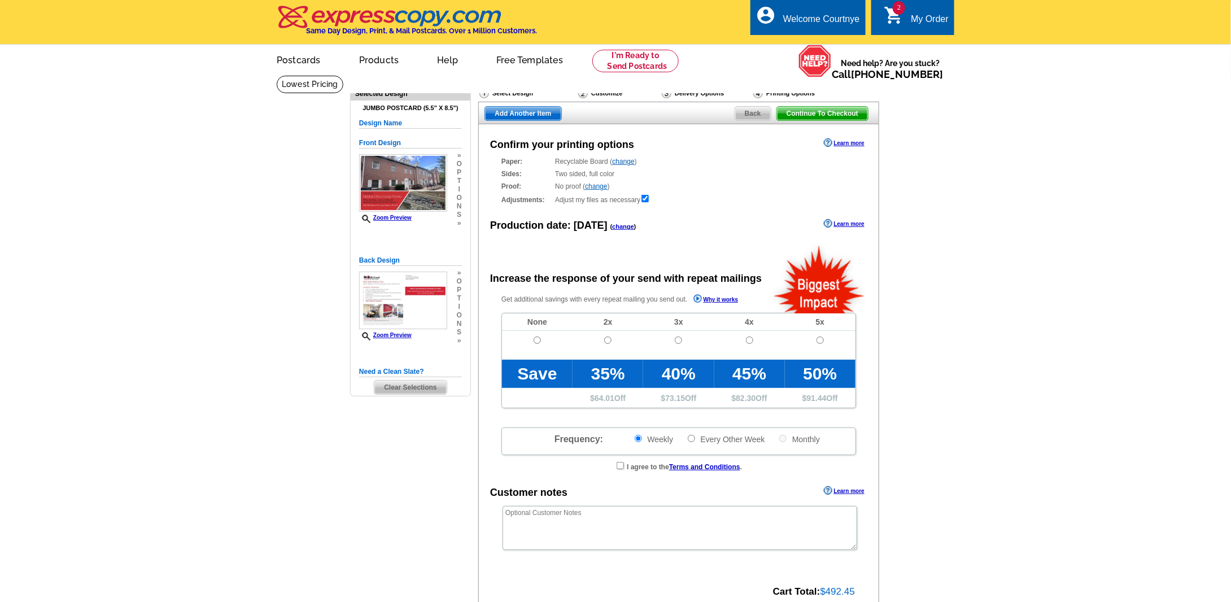
radio input "false"
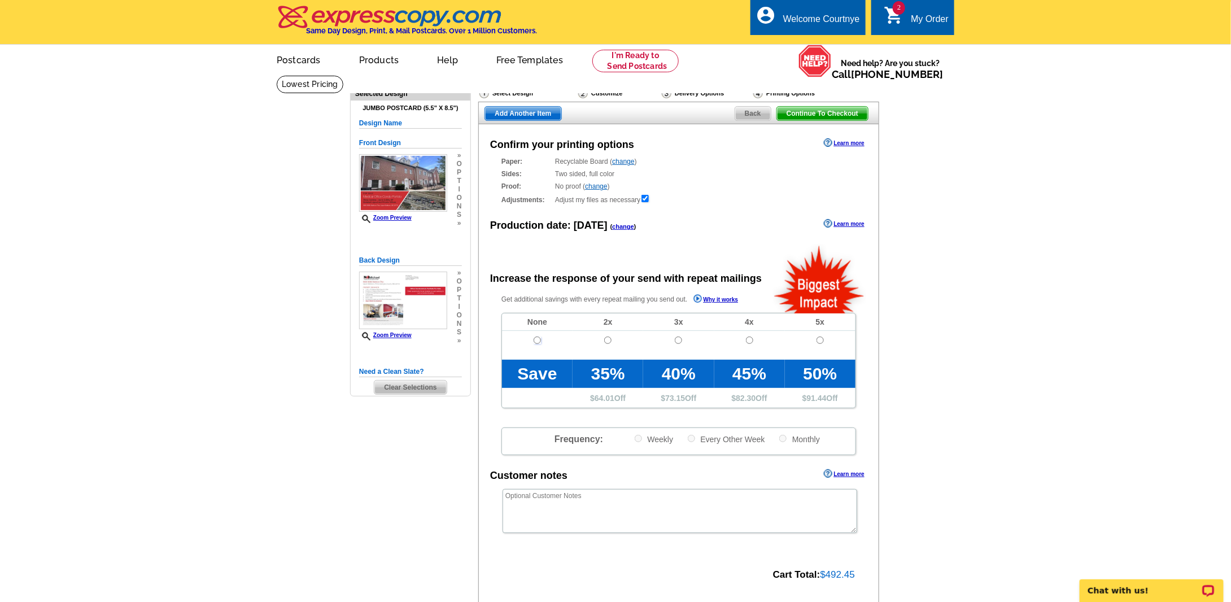
click at [536, 342] on input "radio" at bounding box center [537, 340] width 7 height 7
radio input "true"
click at [825, 111] on span "Continue To Checkout" at bounding box center [822, 114] width 91 height 14
click at [806, 115] on span "Continue To Checkout" at bounding box center [822, 114] width 91 height 14
